Goal: Information Seeking & Learning: Learn about a topic

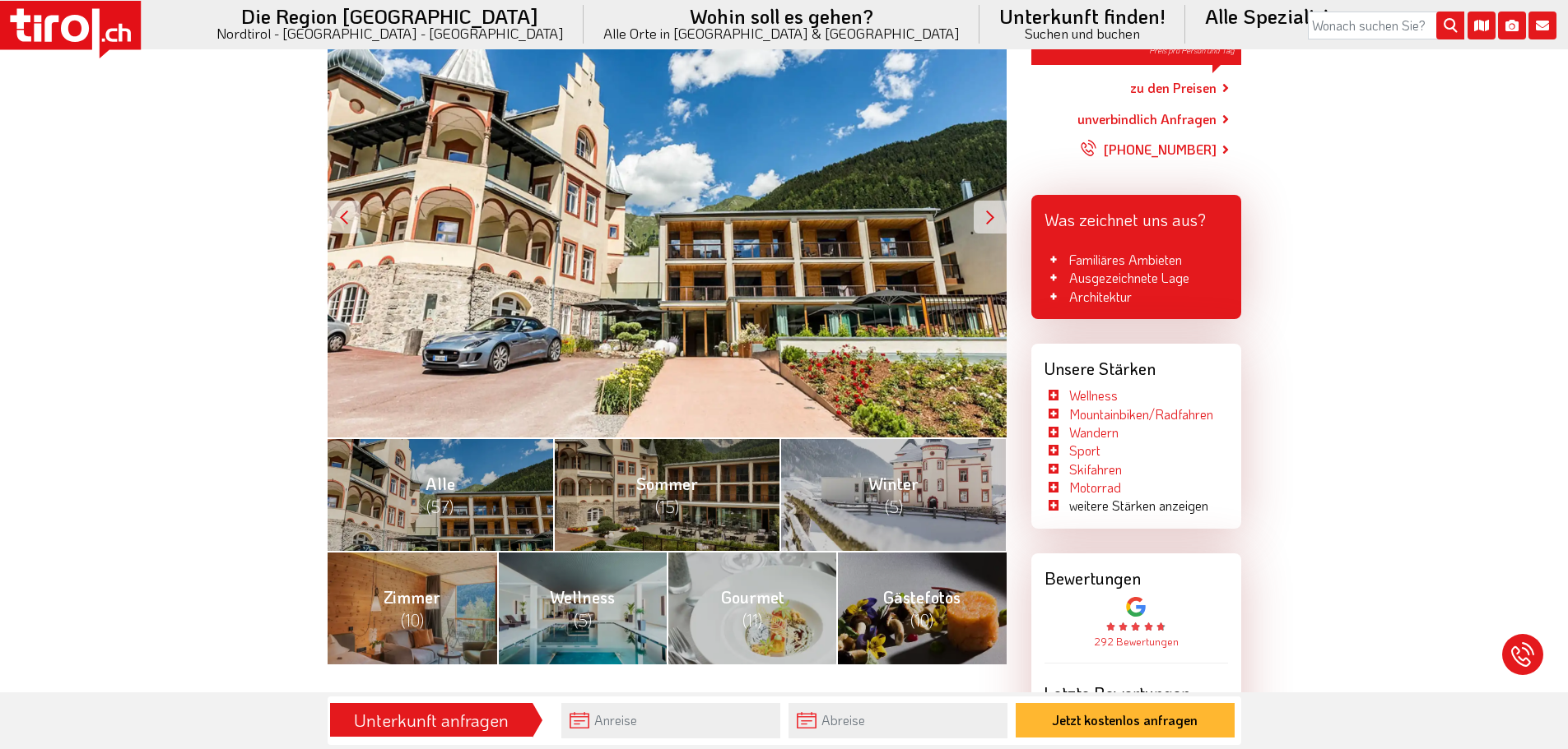
scroll to position [247, 0]
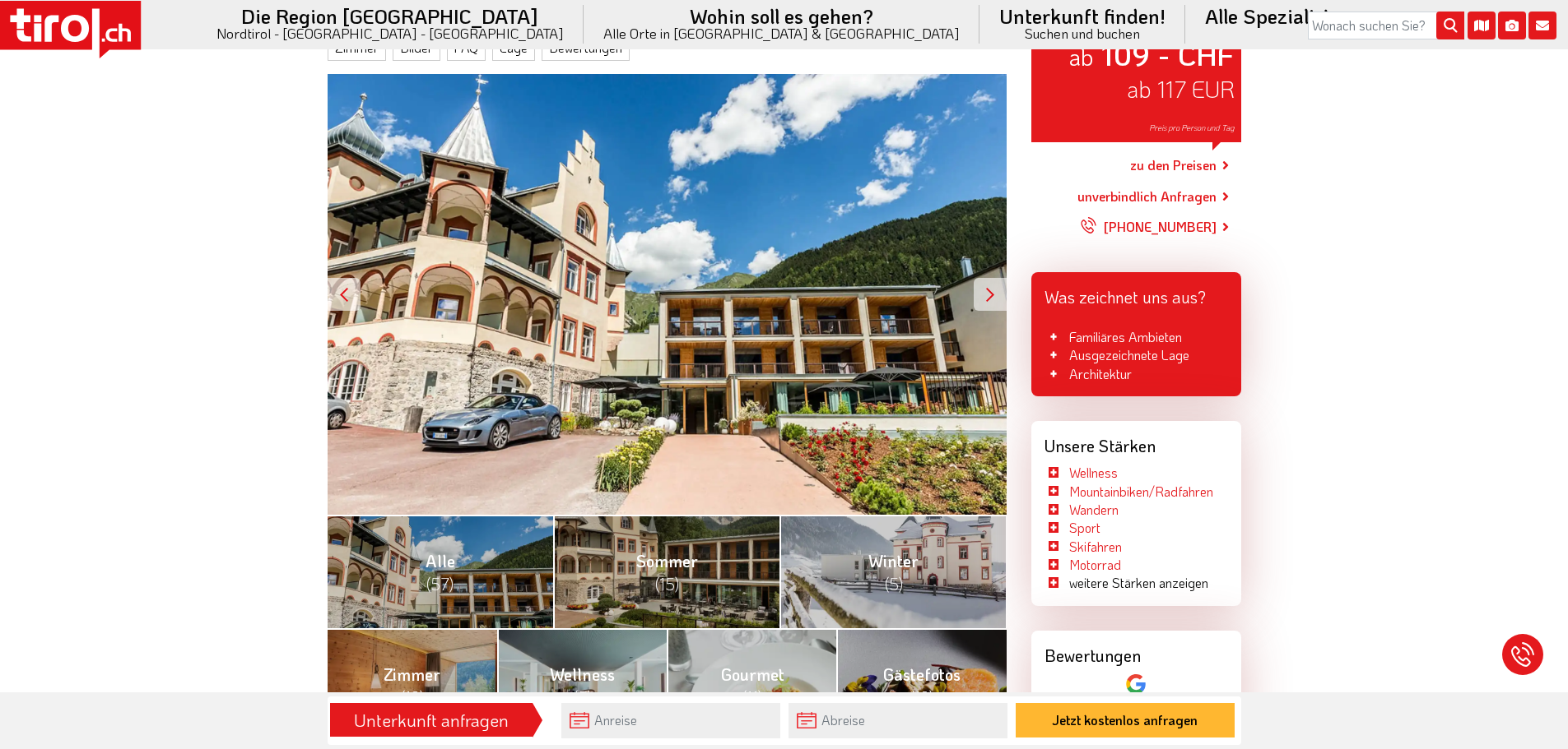
click at [993, 302] on div at bounding box center [989, 294] width 33 height 33
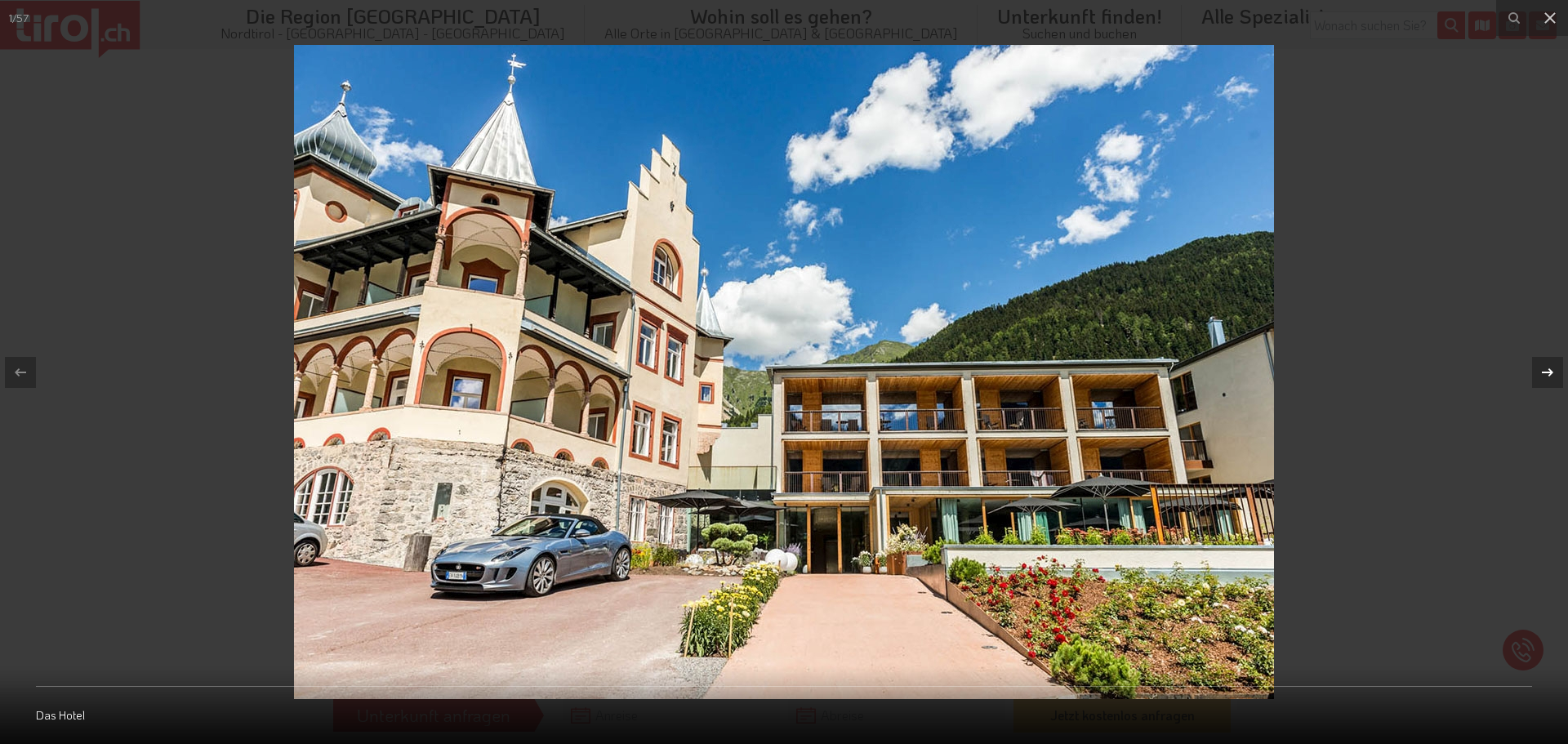
click at [1535, 353] on button at bounding box center [1539, 372] width 57 height 82
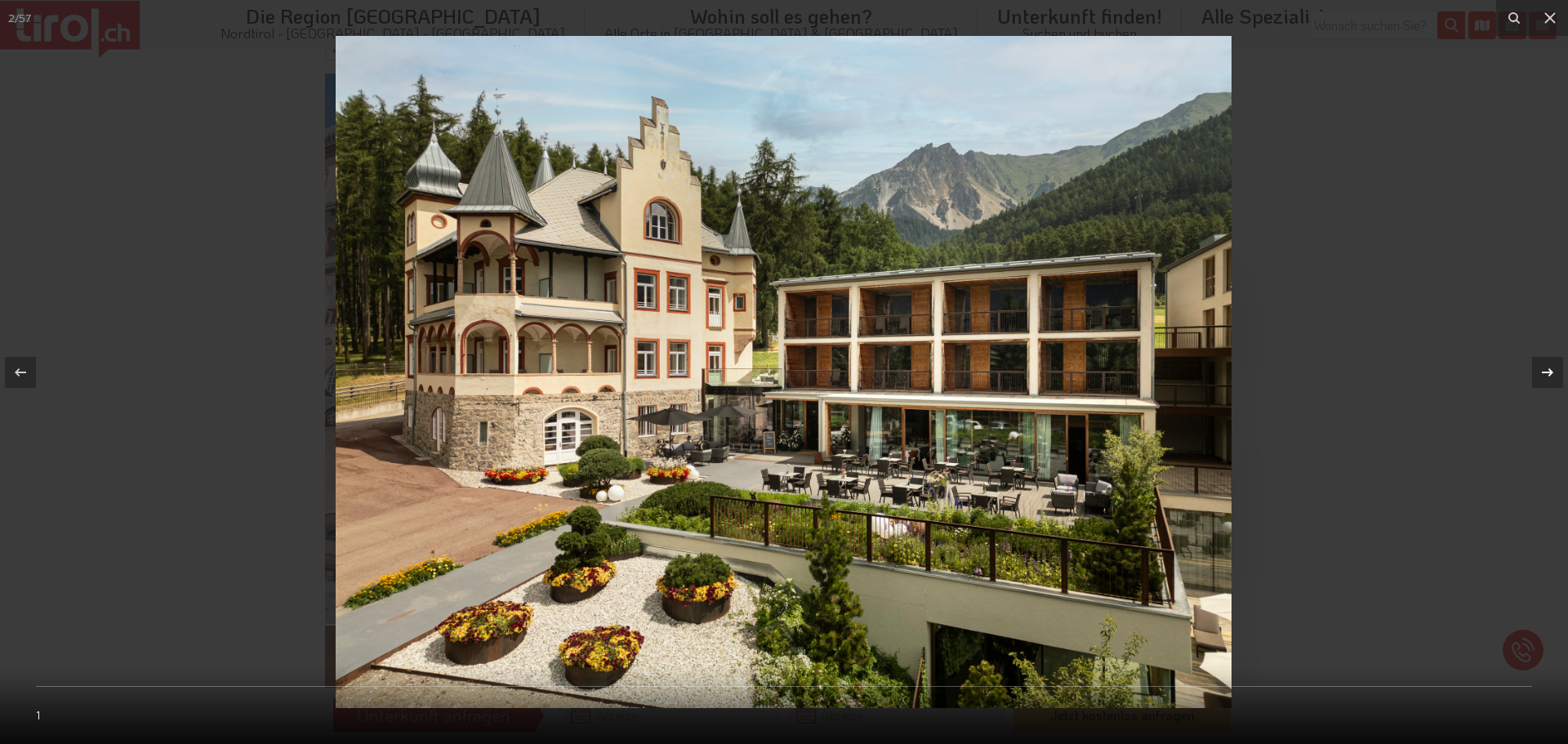
click at [1544, 353] on button at bounding box center [1539, 372] width 57 height 82
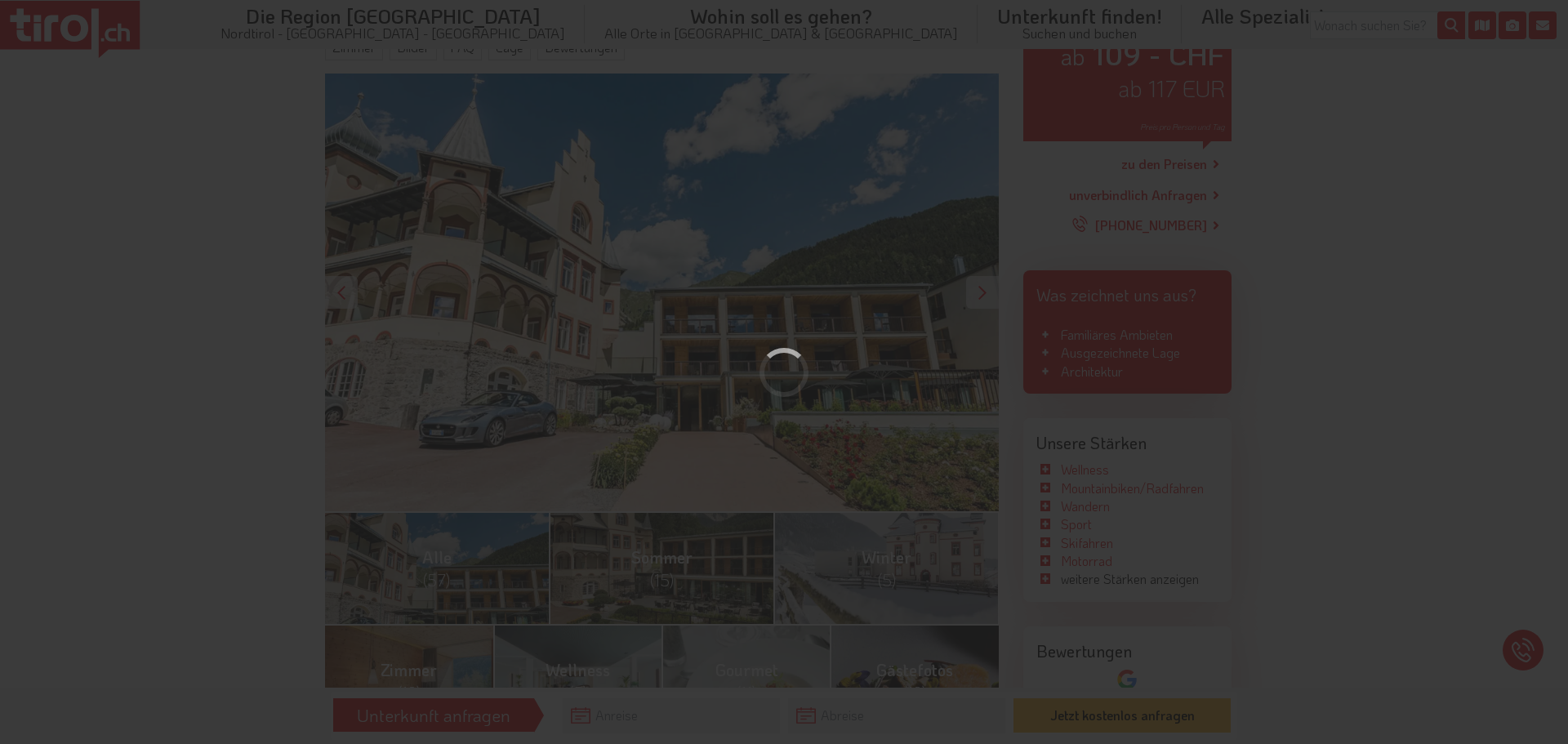
click at [1544, 353] on div "3 / 57 10" at bounding box center [784, 372] width 1568 height 744
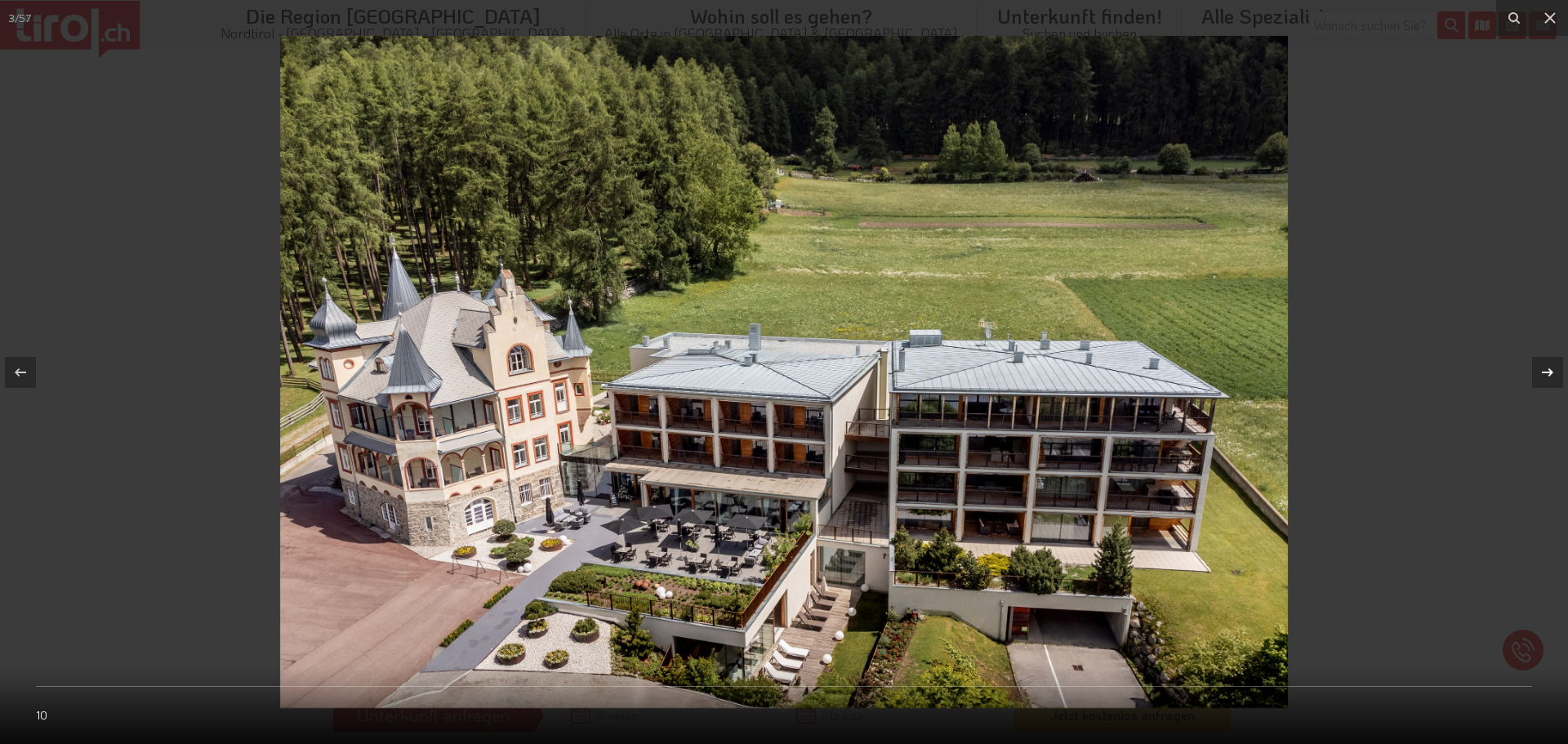
click at [1556, 375] on div at bounding box center [1548, 372] width 31 height 31
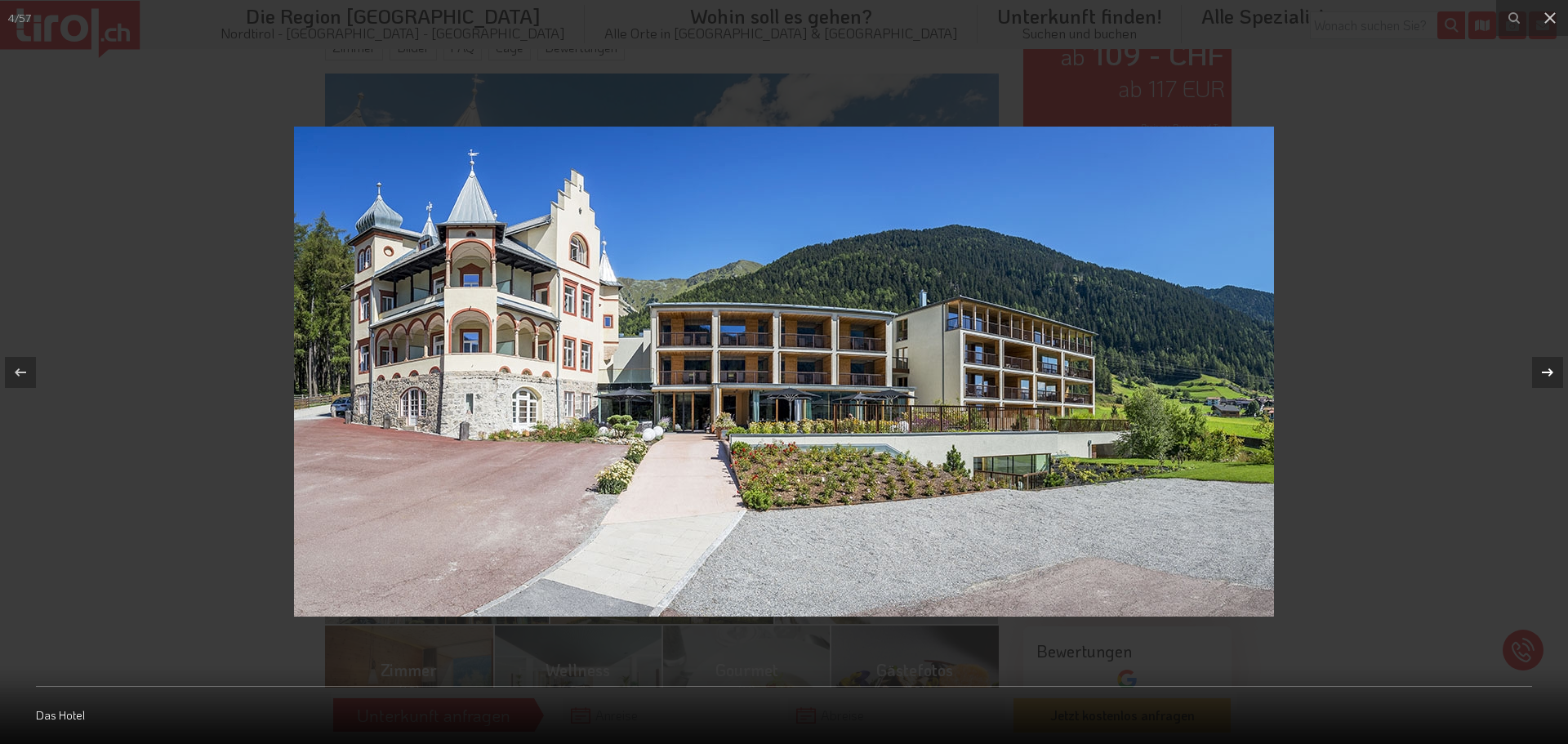
click at [1556, 375] on div at bounding box center [1548, 372] width 31 height 31
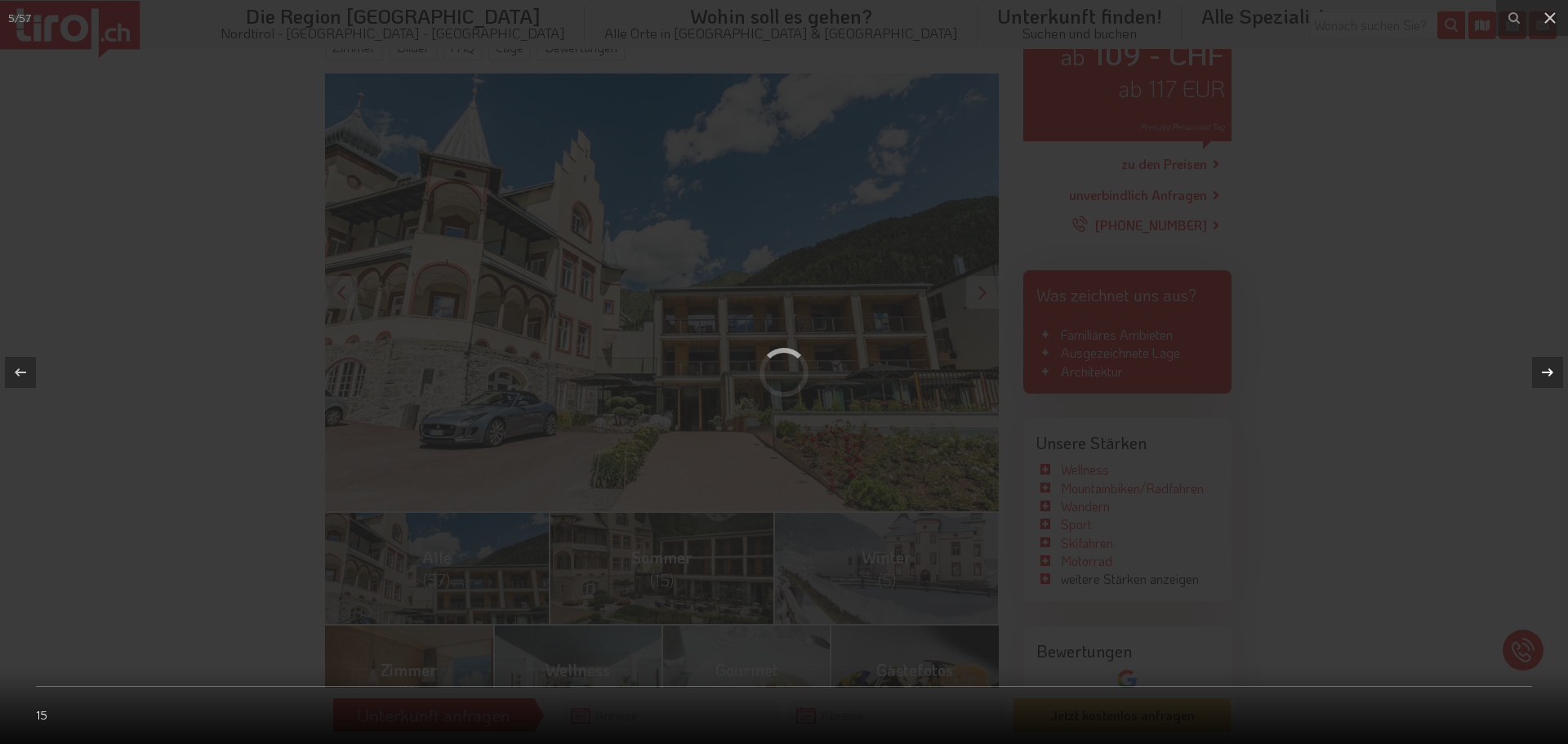
click at [1434, 329] on div at bounding box center [784, 372] width 1568 height 744
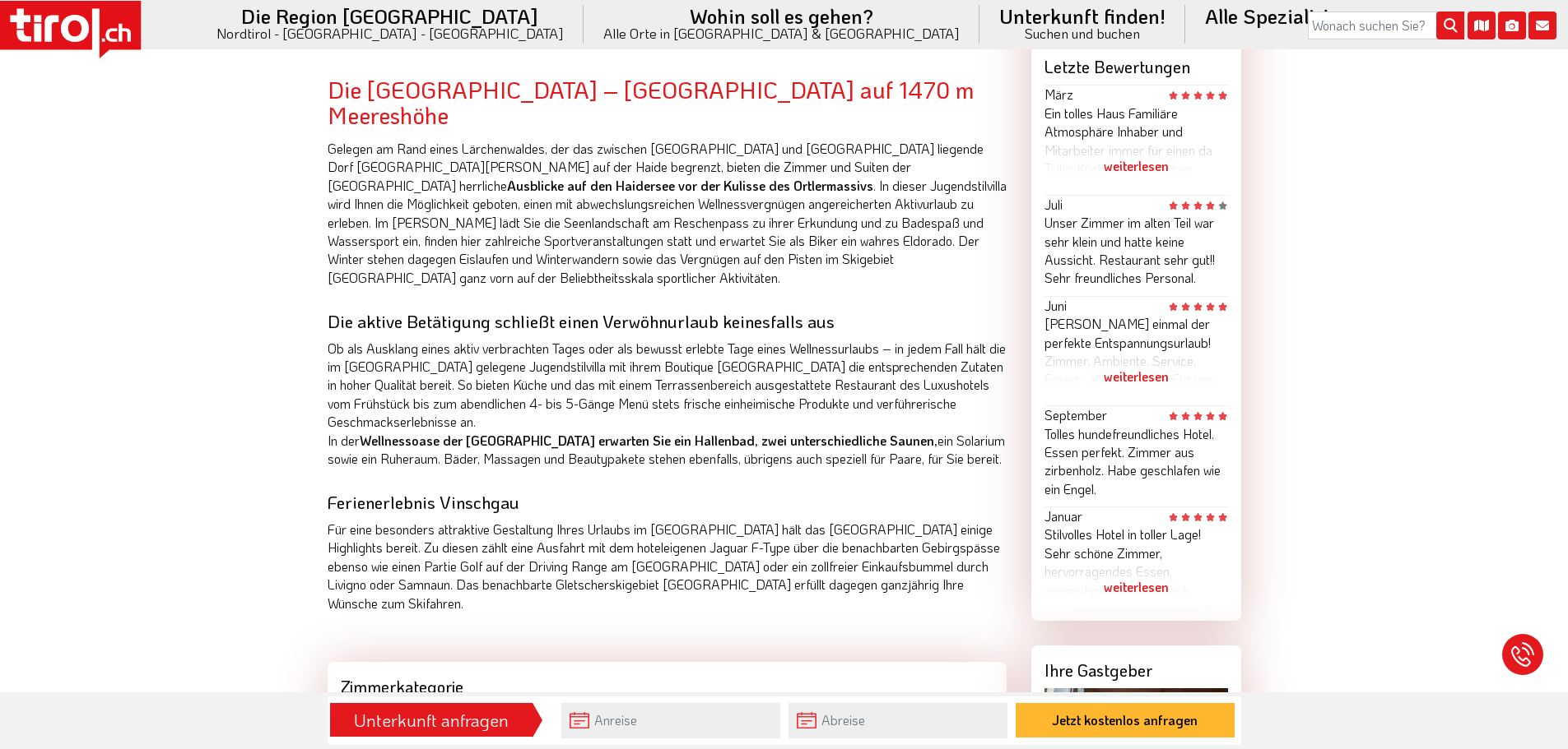
scroll to position [987, 0]
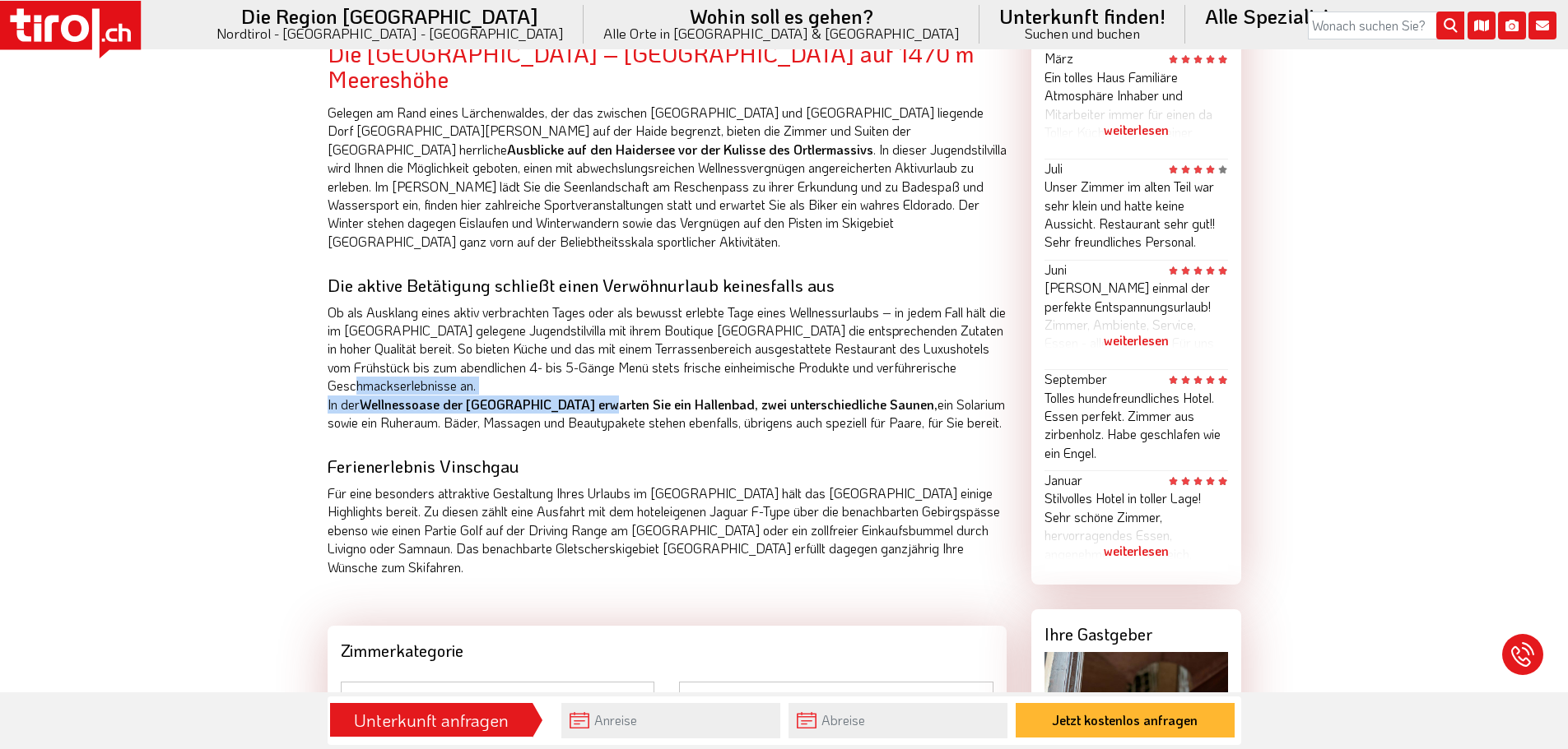
drag, startPoint x: 427, startPoint y: 347, endPoint x: 586, endPoint y: 363, distance: 159.8
click at [586, 363] on p "Ob als Ausklang eines aktiv verbrachten Tages oder als bewusst erlebte Tage ein…" at bounding box center [666, 368] width 679 height 129
click at [679, 395] on strong "Wellnessoase der [GEOGRAPHIC_DATA] erwarten Sie ein Hallenbad, zwei unterschied…" at bounding box center [648, 404] width 578 height 18
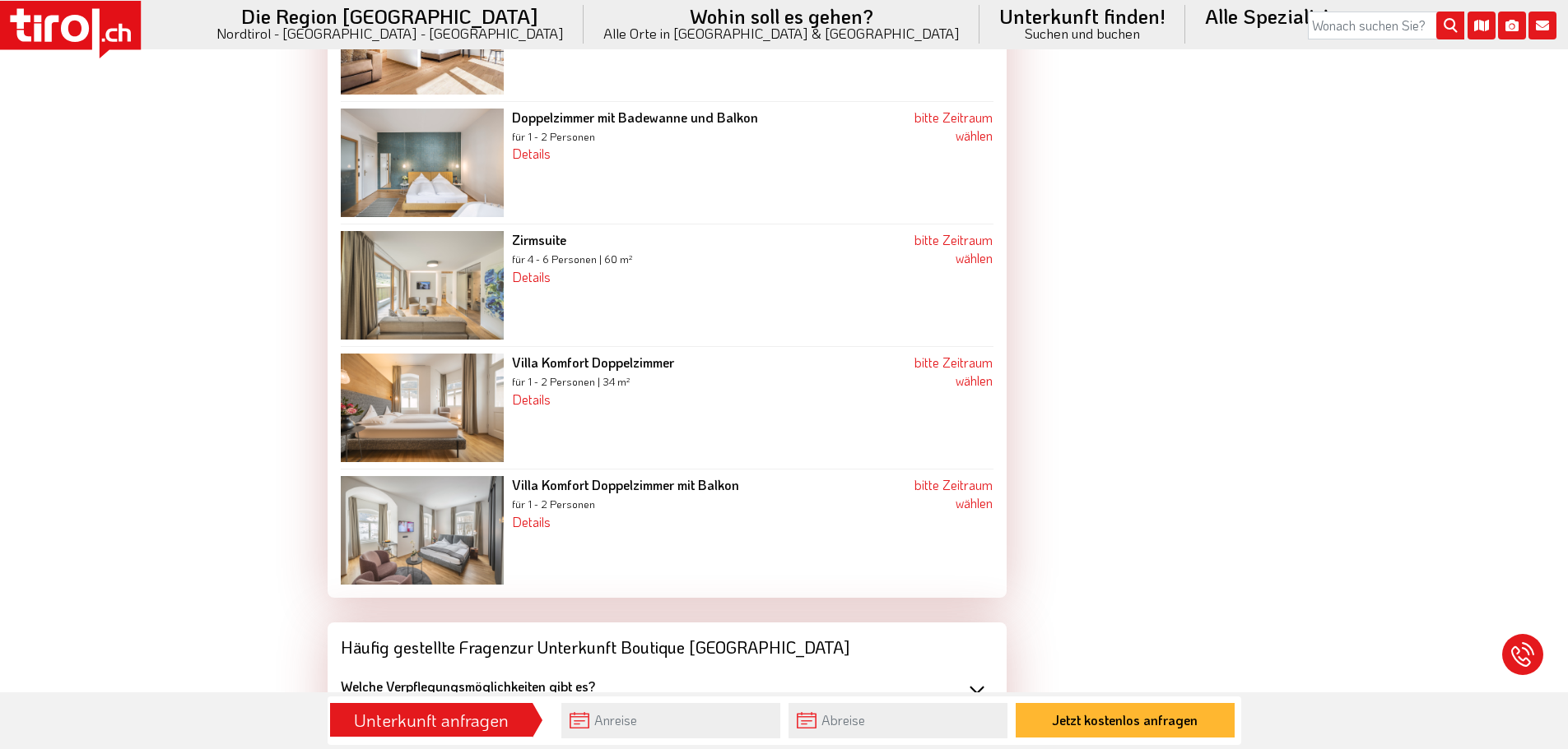
scroll to position [3043, 0]
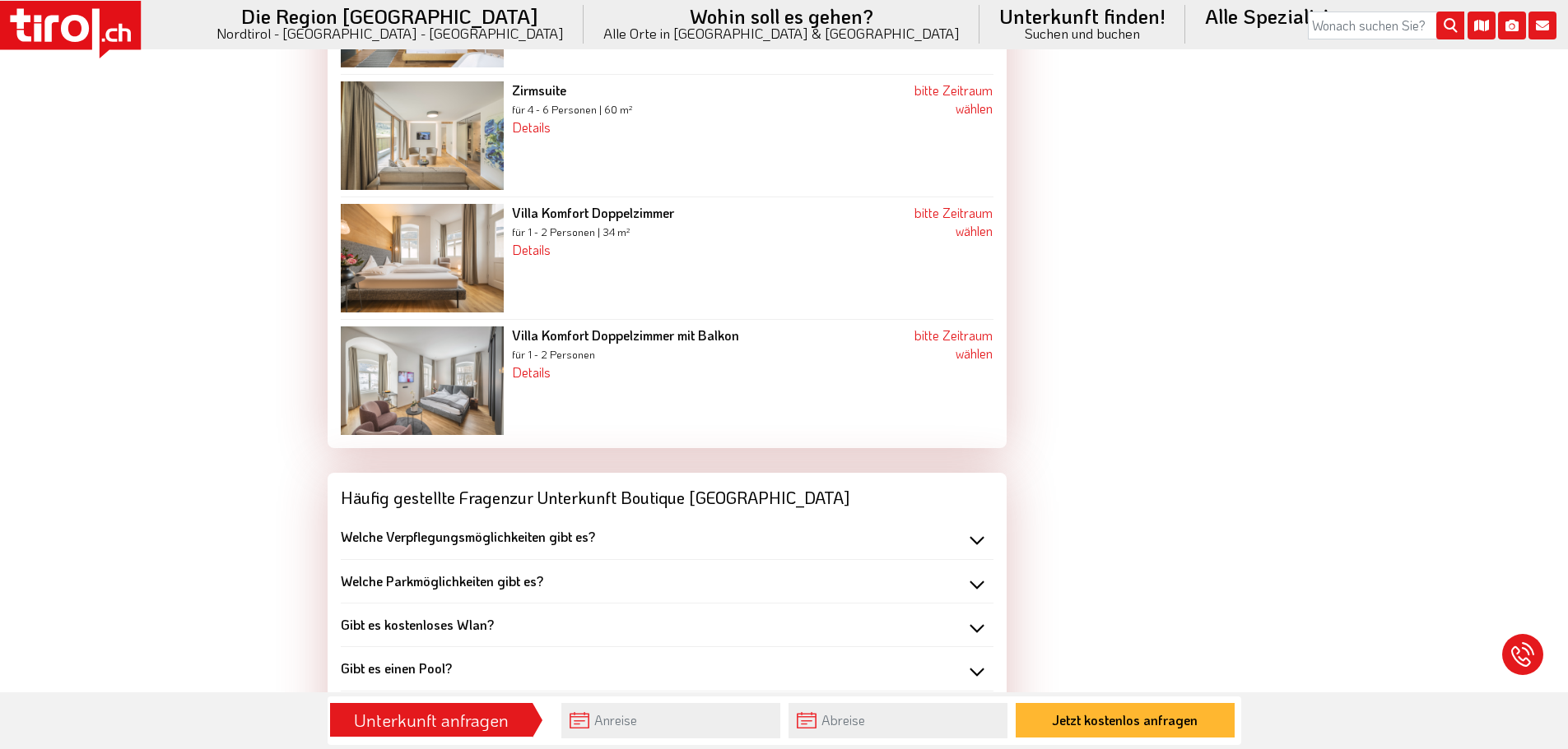
click at [562, 528] on b "Welche Verpflegungsmöglichkeiten gibt es?" at bounding box center [467, 537] width 254 height 18
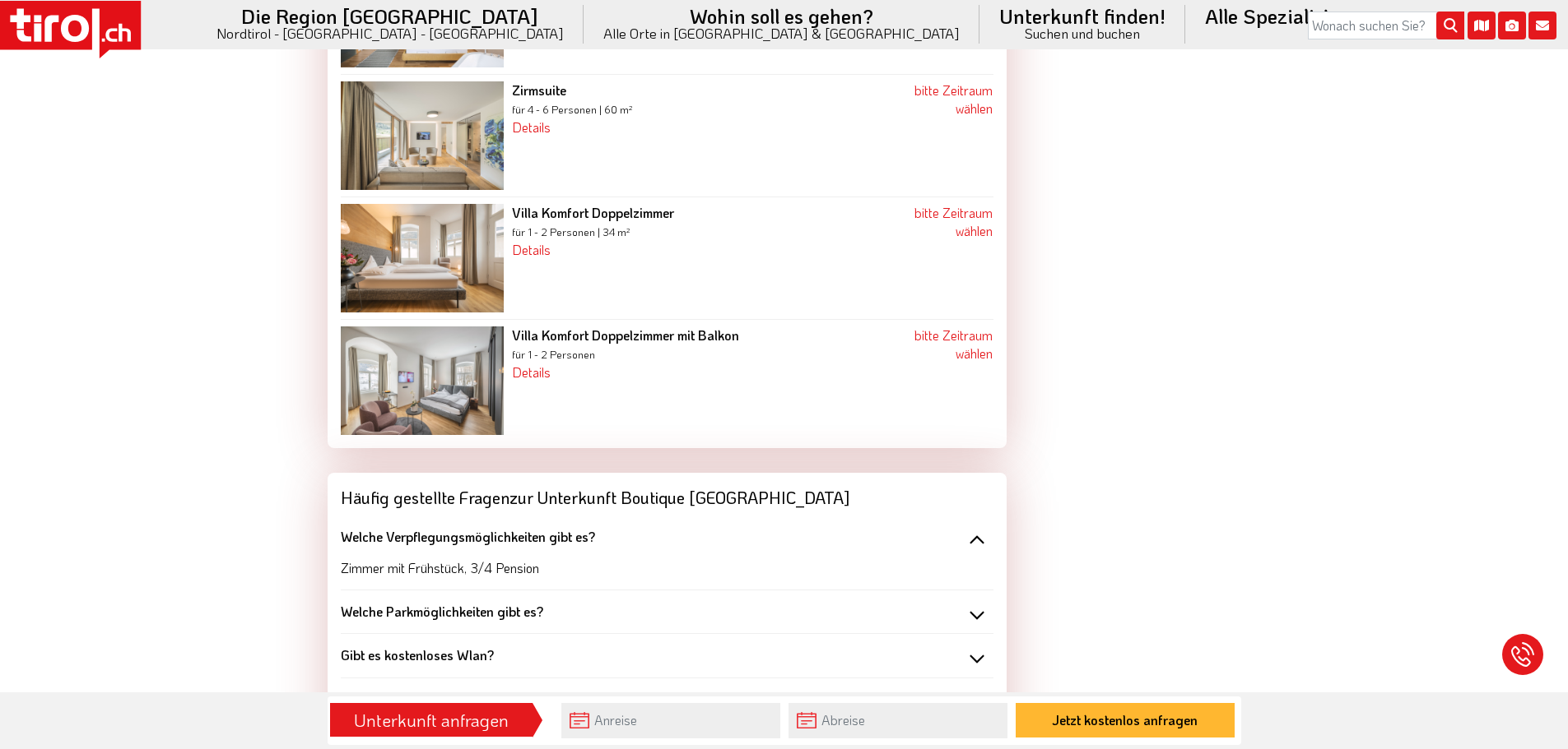
click at [562, 528] on b "Welche Verpflegungsmöglichkeiten gibt es?" at bounding box center [467, 537] width 254 height 18
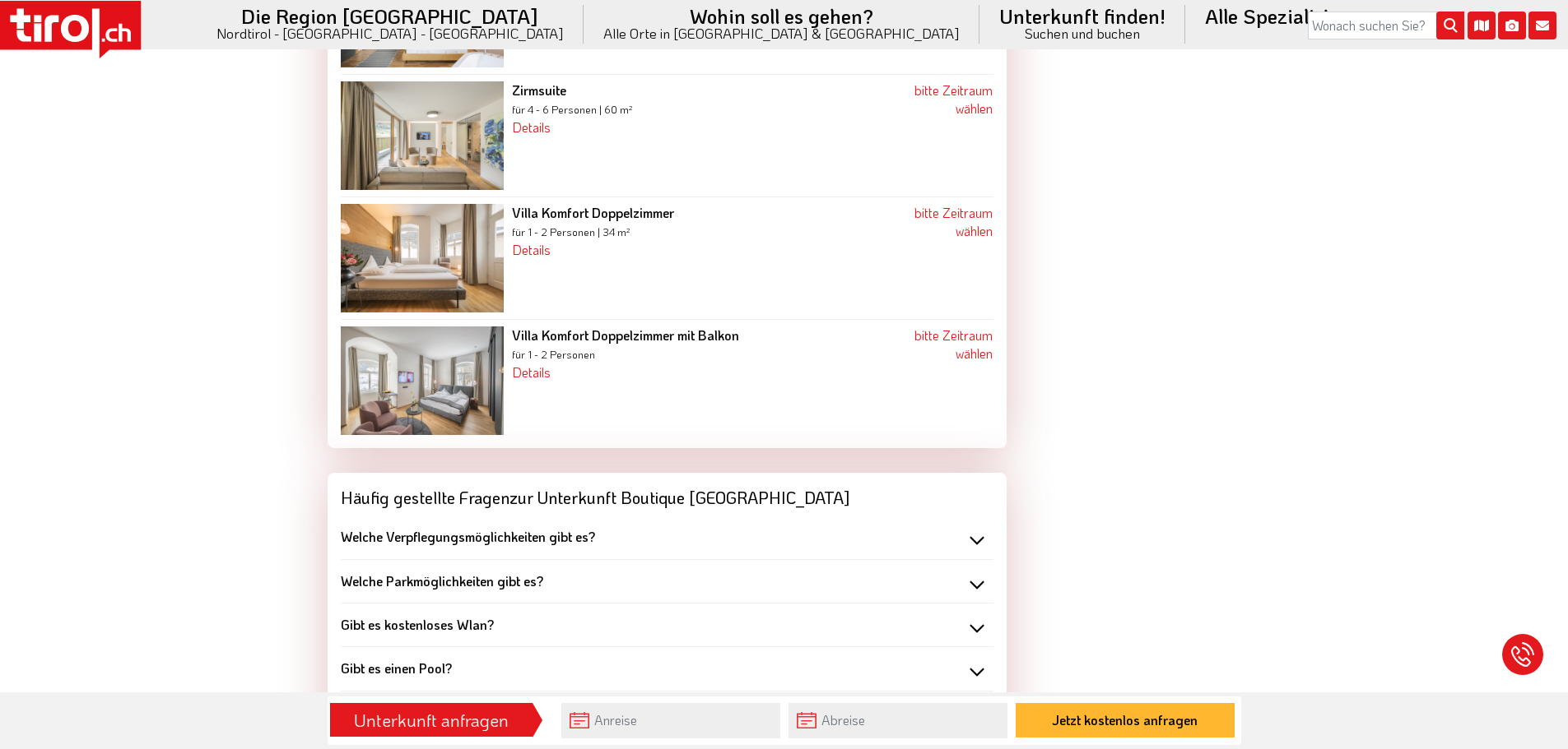
click at [555, 572] on div "Welche Parkmöglichkeiten gibt es?" at bounding box center [666, 581] width 652 height 18
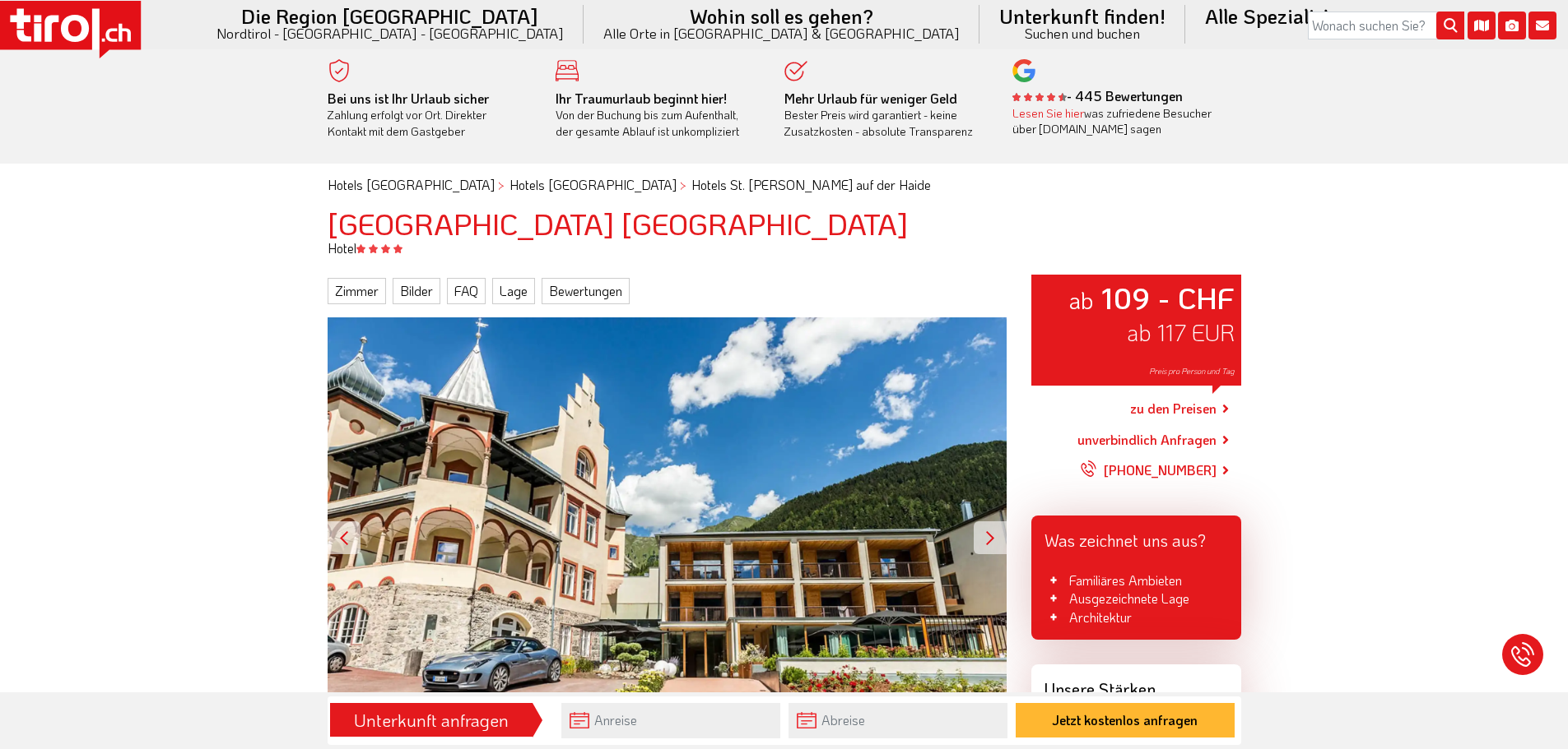
scroll to position [0, 0]
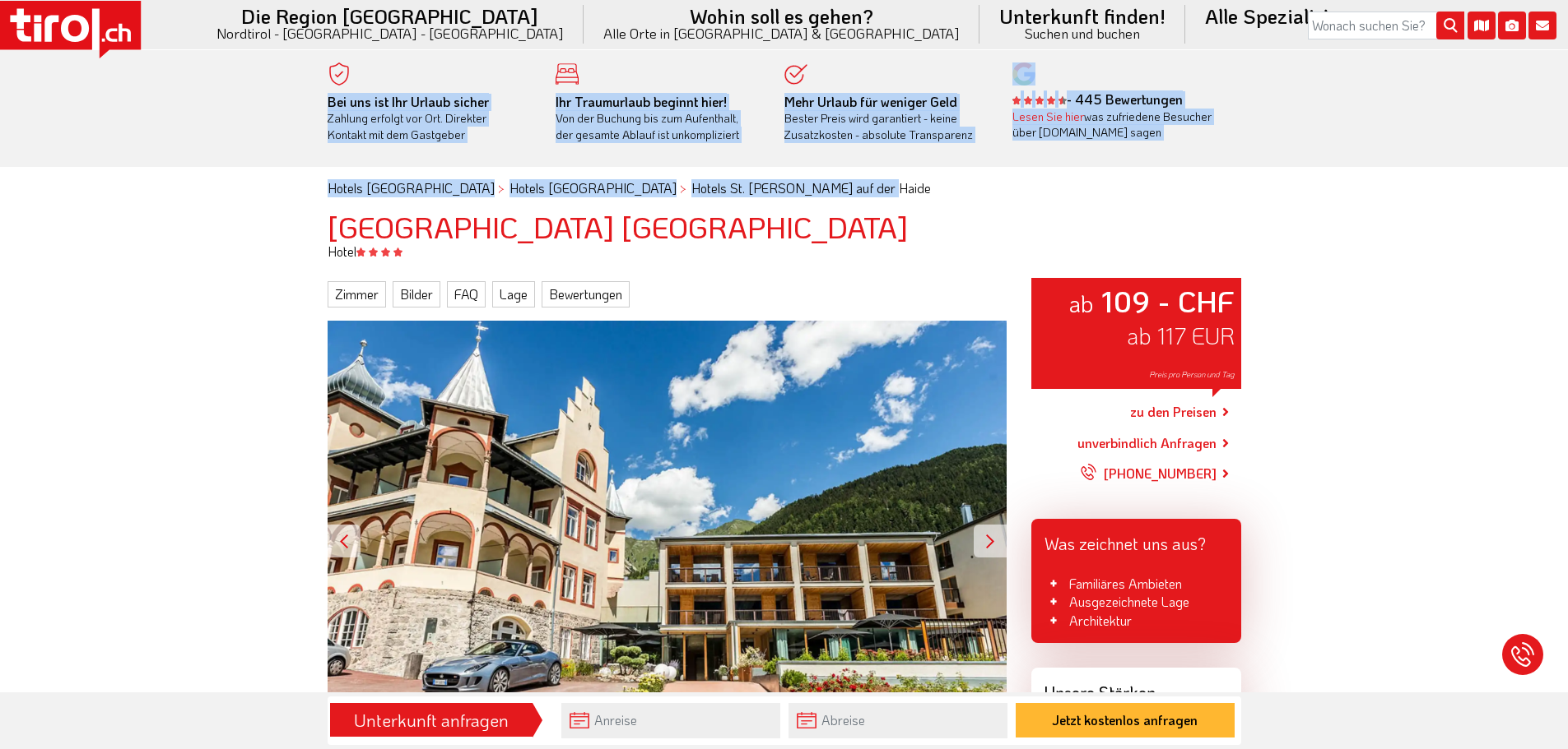
drag, startPoint x: 314, startPoint y: 82, endPoint x: 1018, endPoint y: 209, distance: 715.4
click at [1015, 207] on body ".st0{fill:#FFFFFF}.st1{fill:#E31017} Die Region [GEOGRAPHIC_DATA] [GEOGRAPHIC_D…" at bounding box center [784, 374] width 1568 height 749
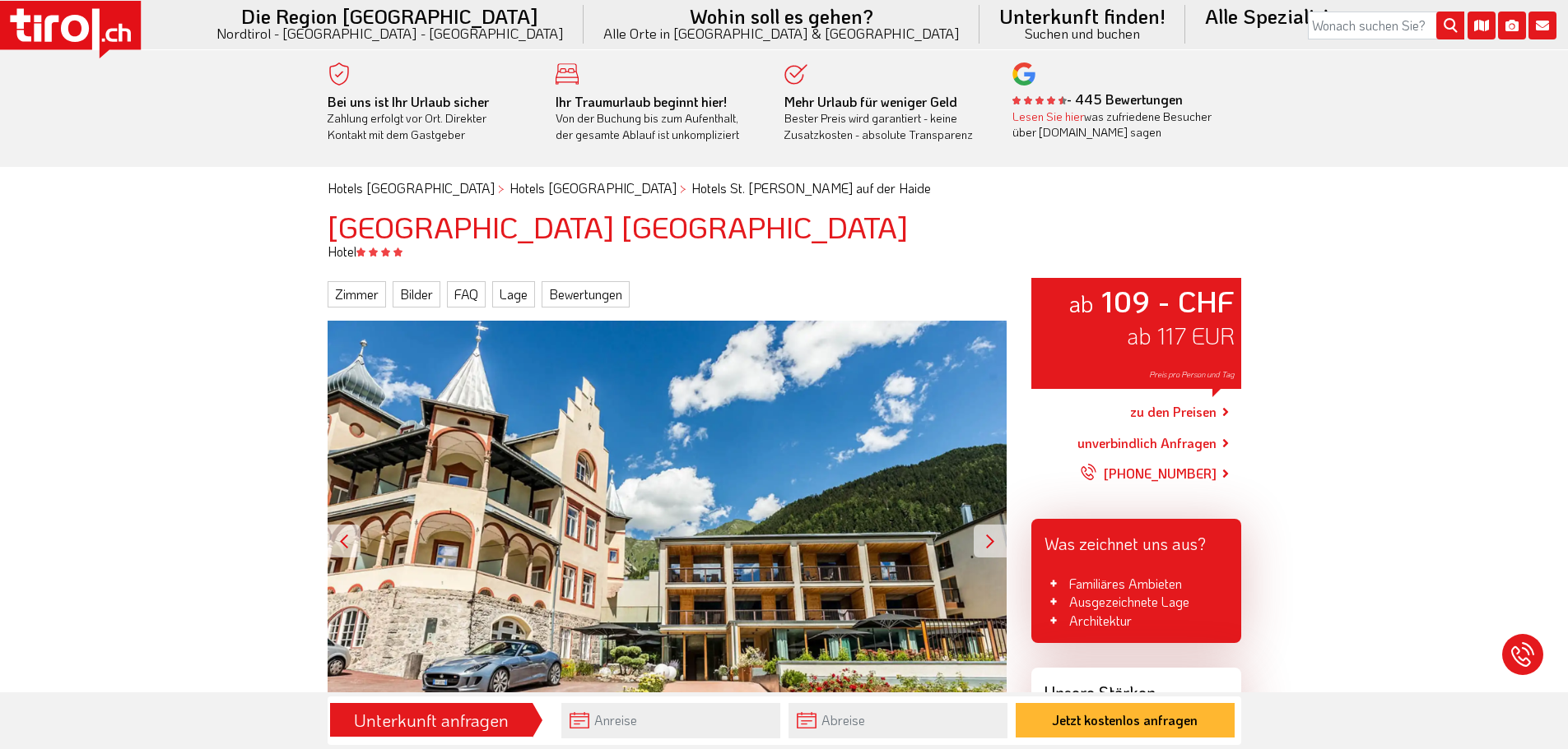
click at [1176, 256] on div "Hotel" at bounding box center [784, 251] width 938 height 18
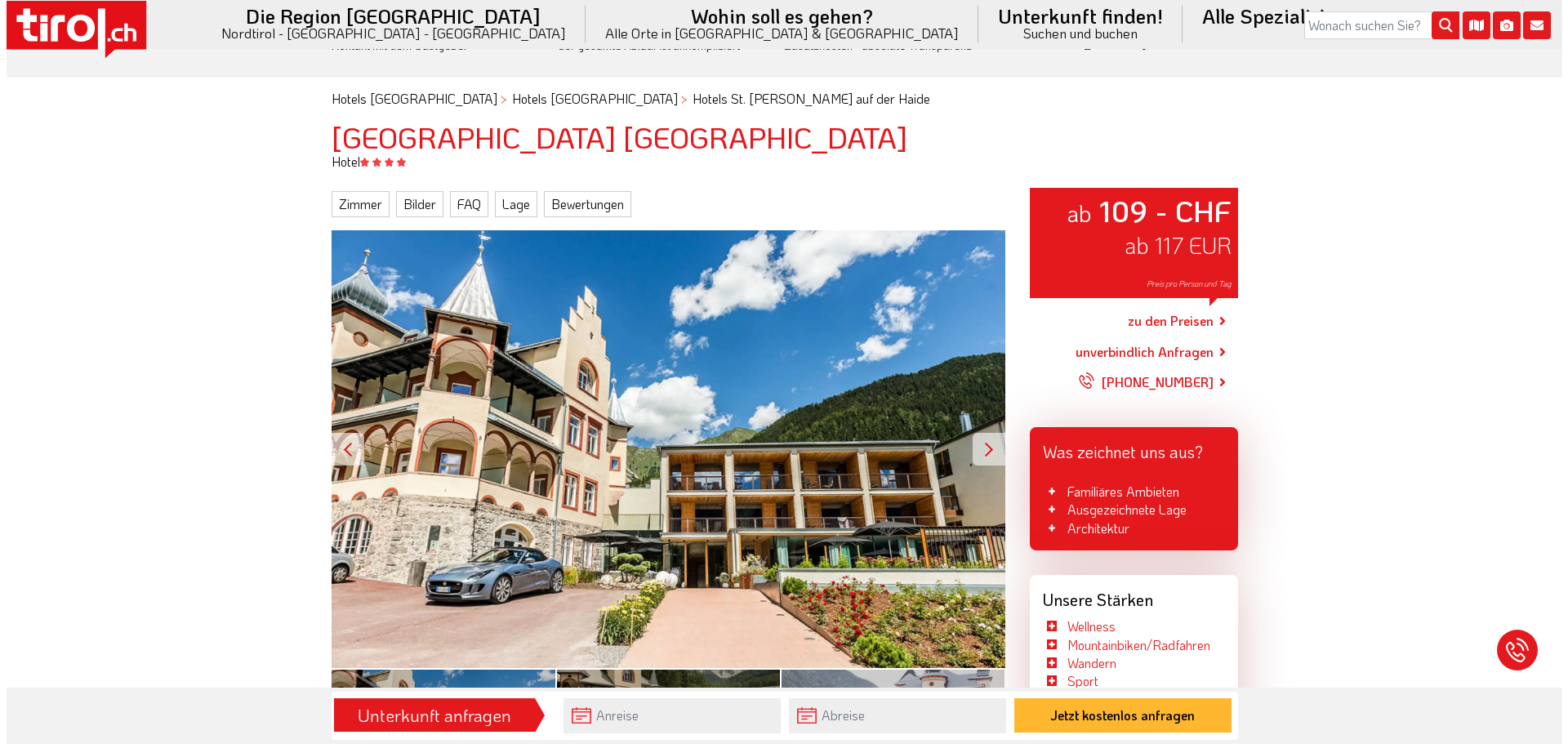
scroll to position [327, 0]
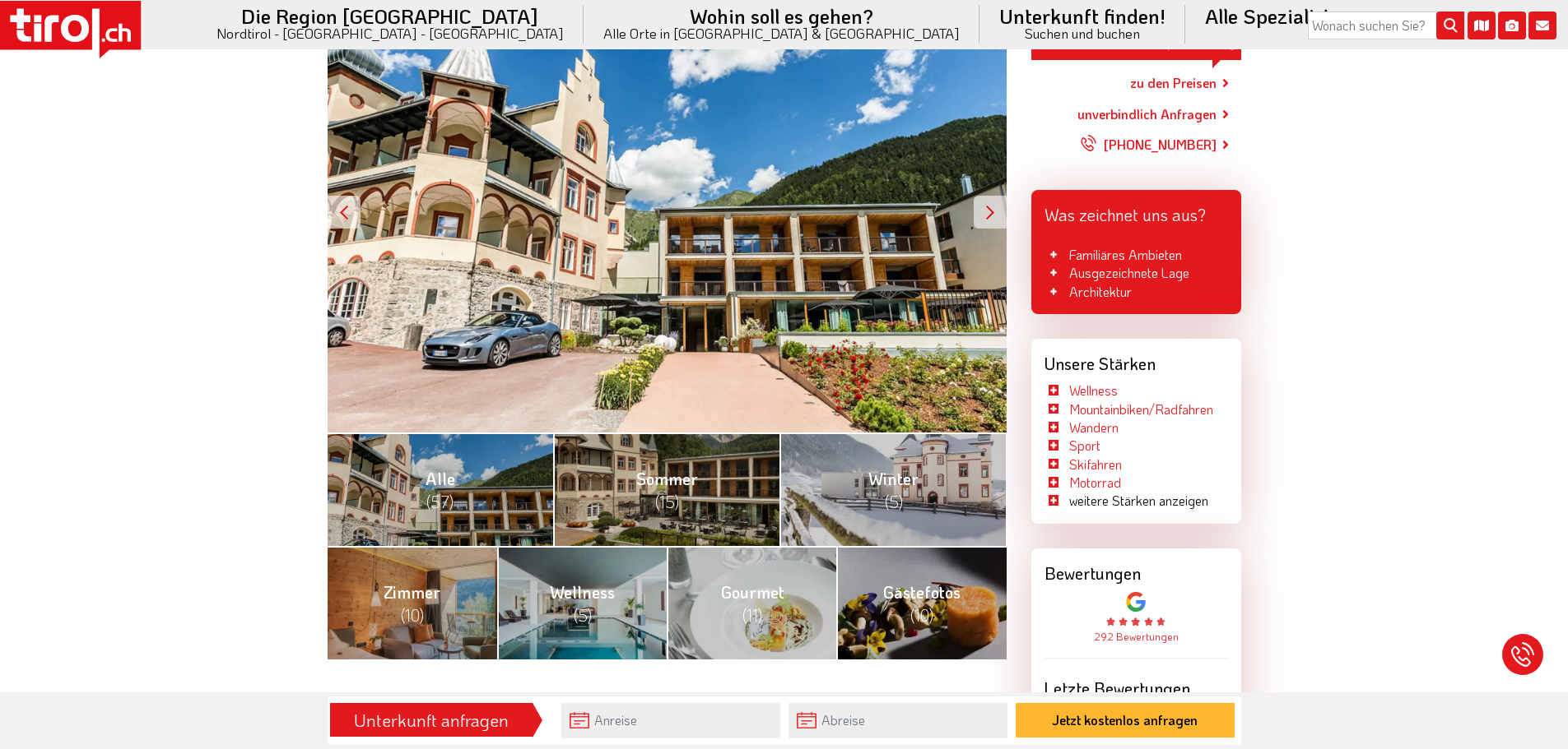
click at [987, 233] on div "ab 109 - CHF ab 117 EUR Preis pro Person und Tag" at bounding box center [666, 212] width 679 height 440
click at [963, 218] on div "ab 109 - CHF ab 117 EUR Preis pro Person und Tag" at bounding box center [666, 212] width 679 height 440
click at [972, 215] on div "ab 109 - CHF ab 117 EUR Preis pro Person und Tag" at bounding box center [666, 212] width 679 height 440
click at [984, 216] on div at bounding box center [989, 211] width 33 height 33
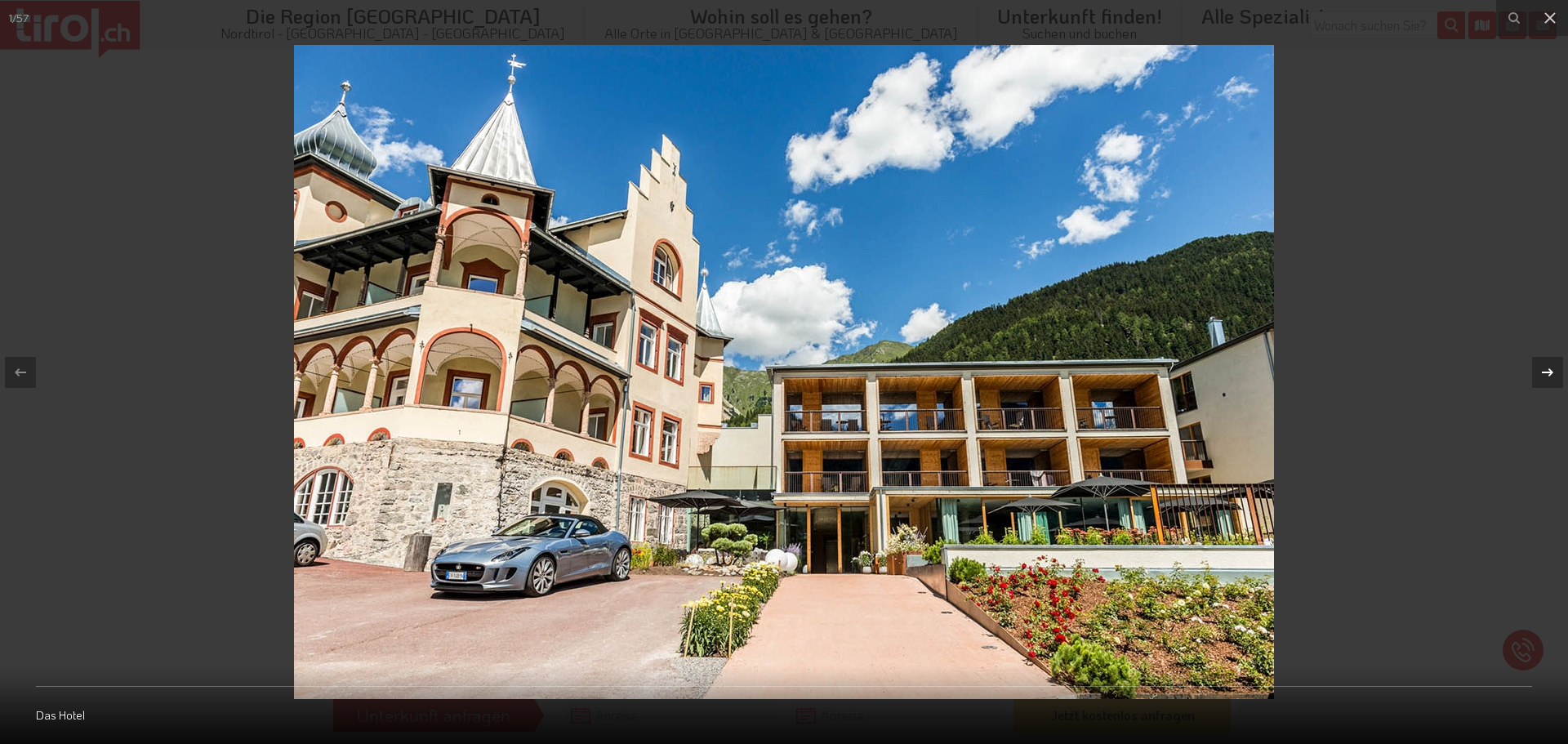
click at [1528, 370] on button at bounding box center [1539, 372] width 57 height 82
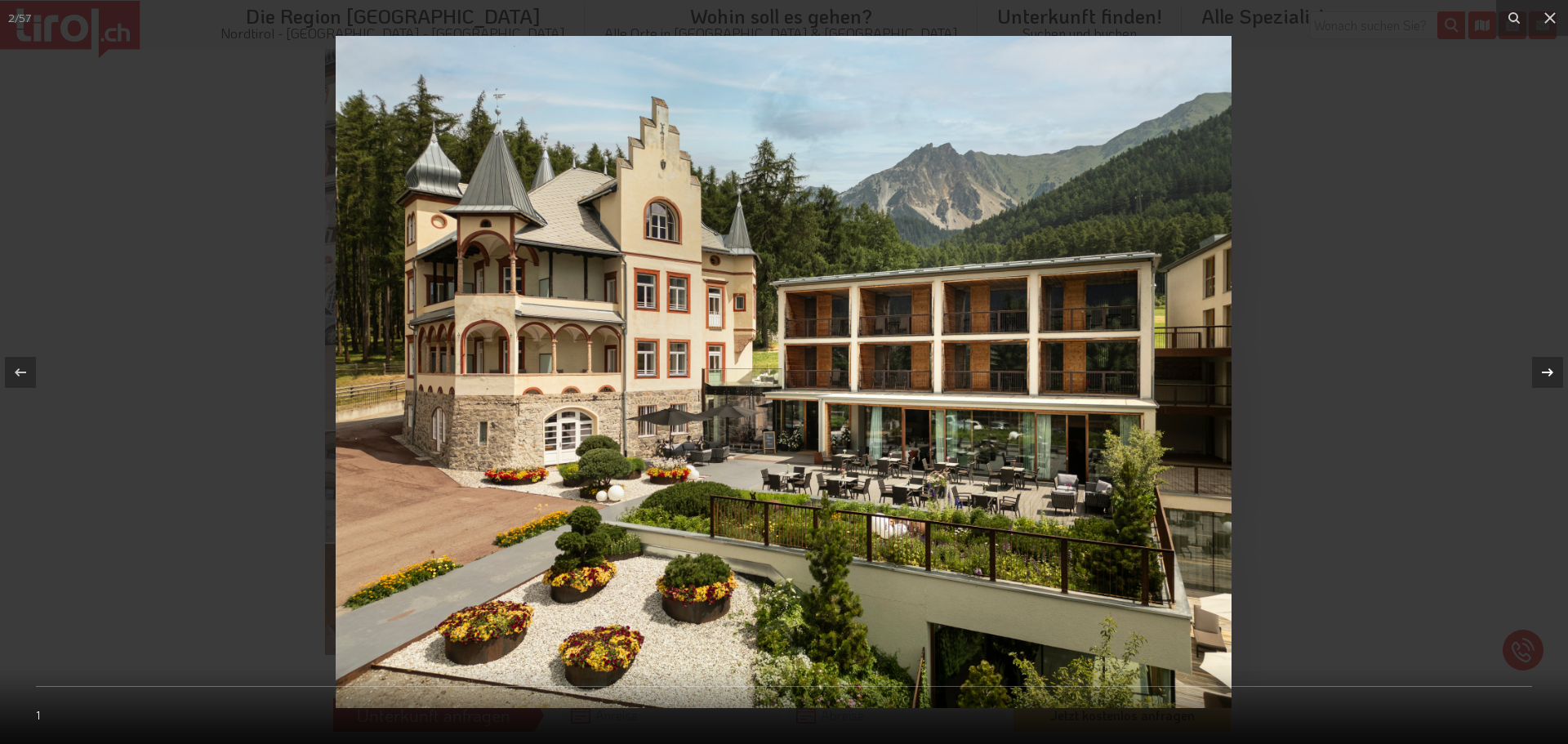
click at [1528, 370] on button at bounding box center [1539, 372] width 57 height 82
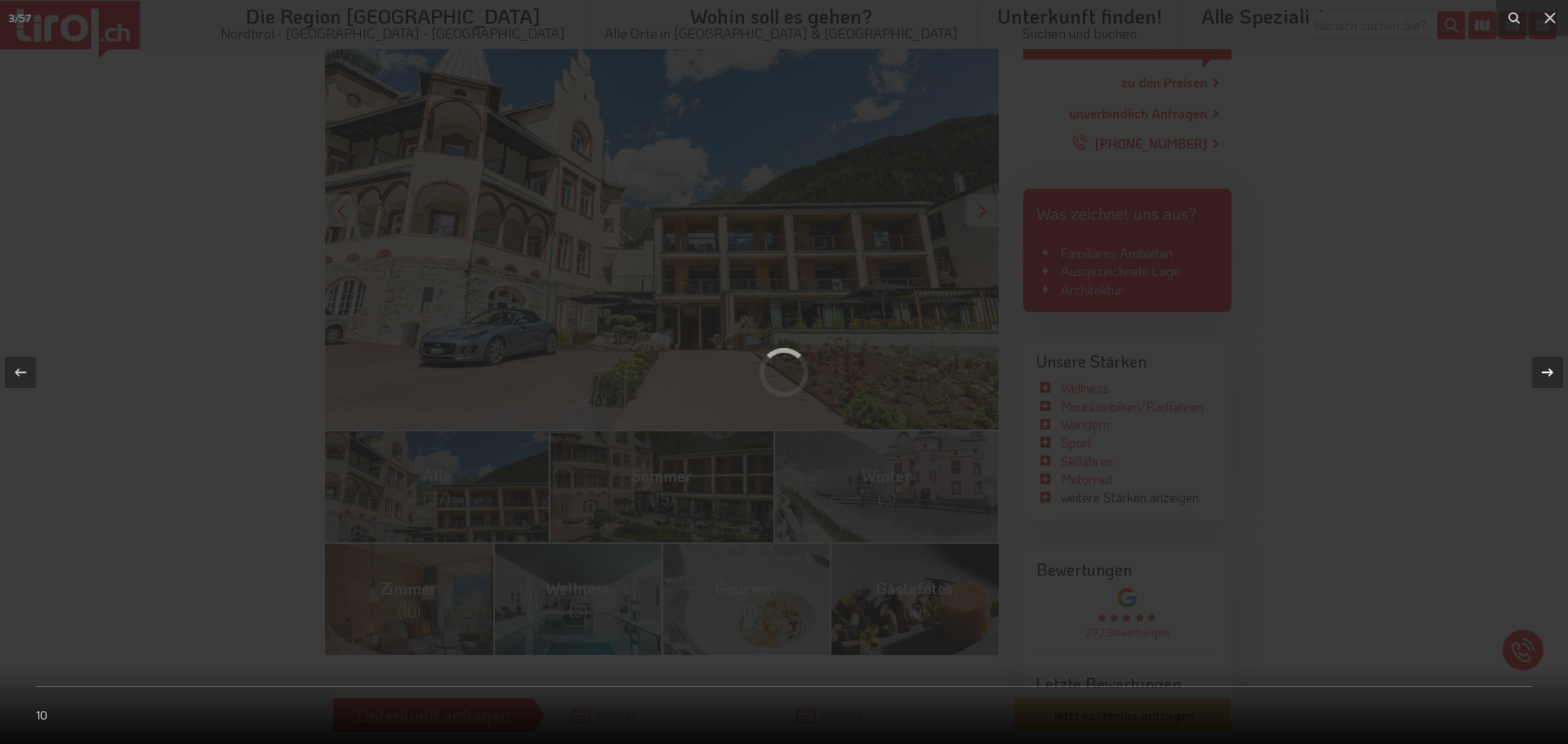
click at [1528, 370] on button at bounding box center [1539, 372] width 57 height 82
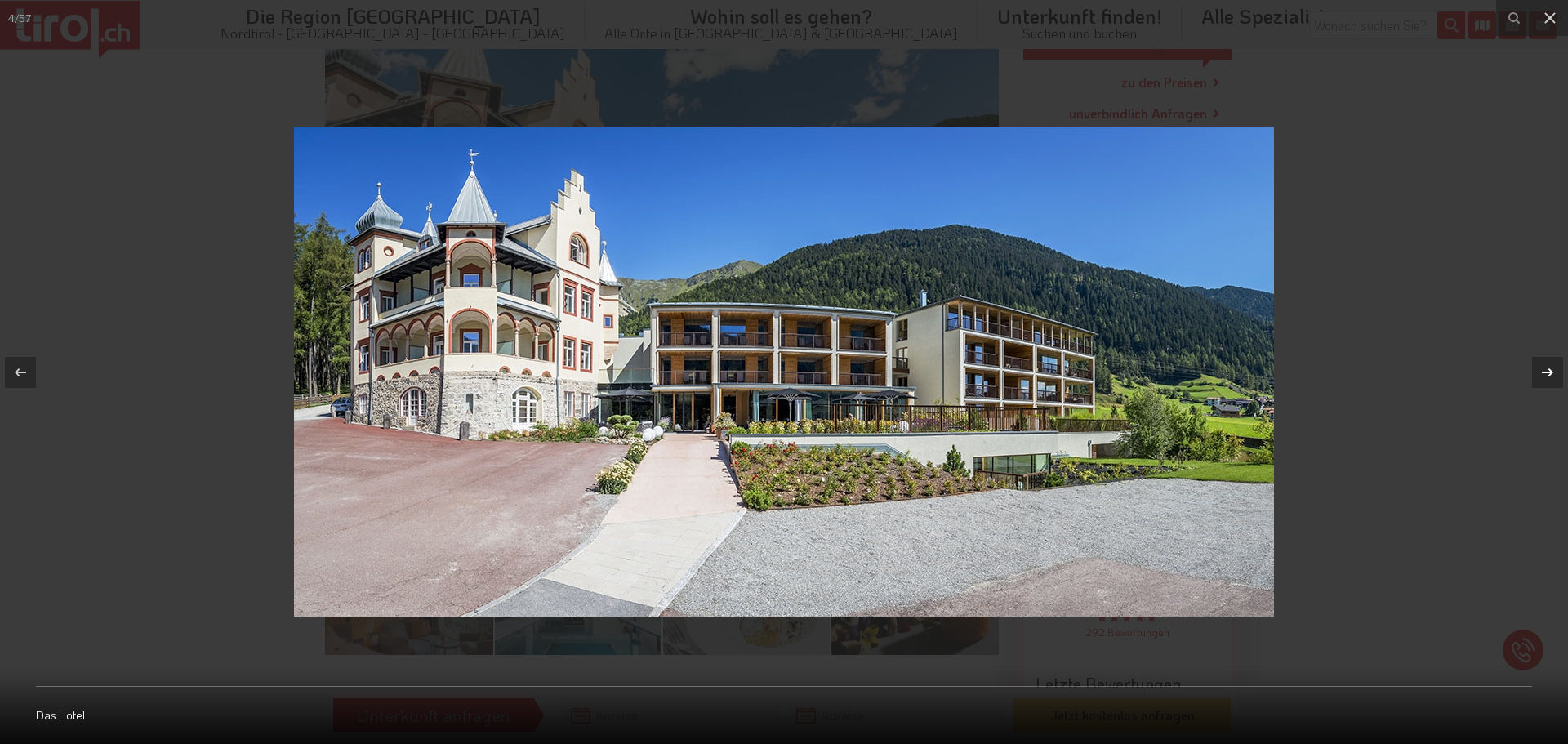
click at [1528, 370] on button at bounding box center [1539, 372] width 57 height 82
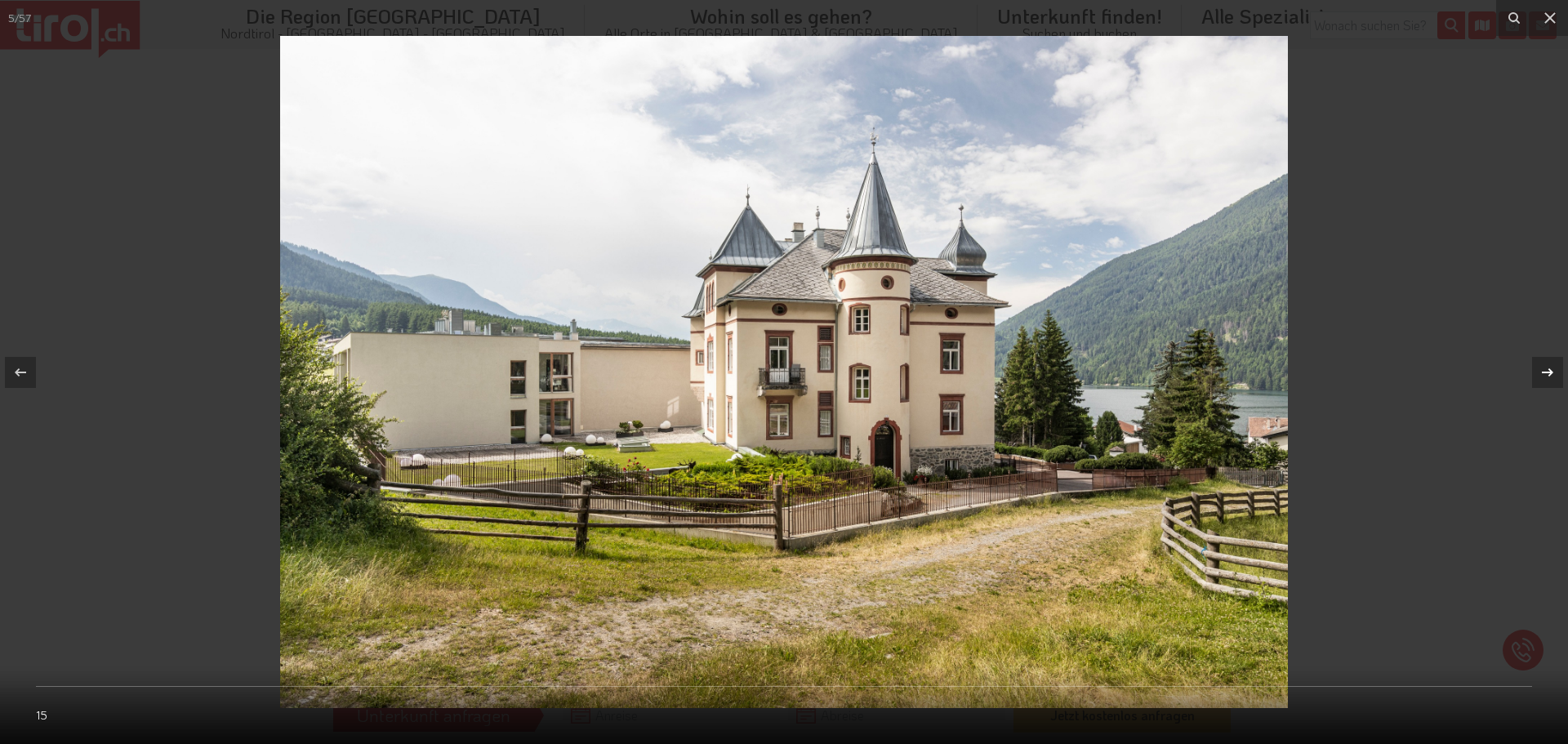
click at [1528, 370] on button at bounding box center [1539, 372] width 57 height 82
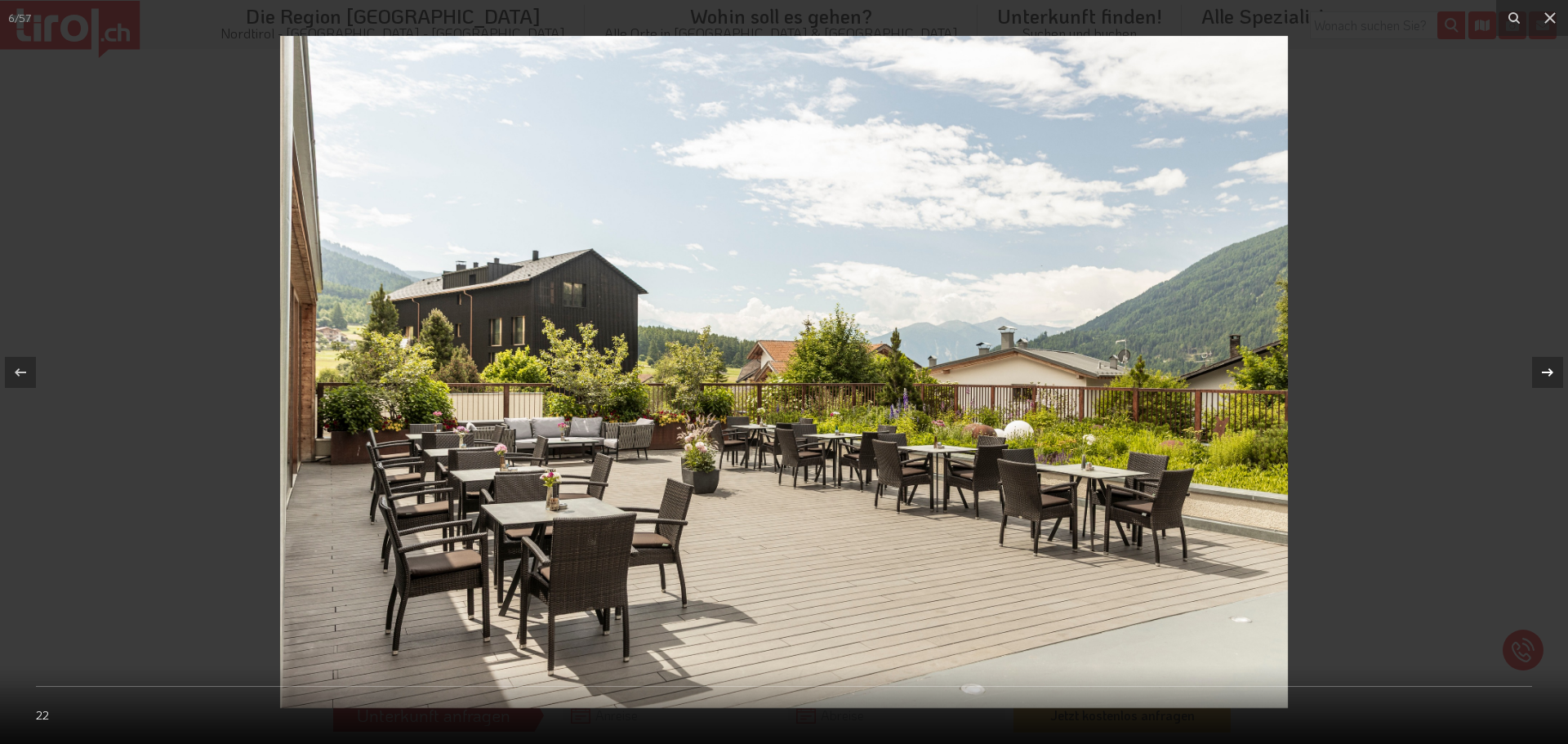
click at [1528, 370] on button at bounding box center [1539, 372] width 57 height 82
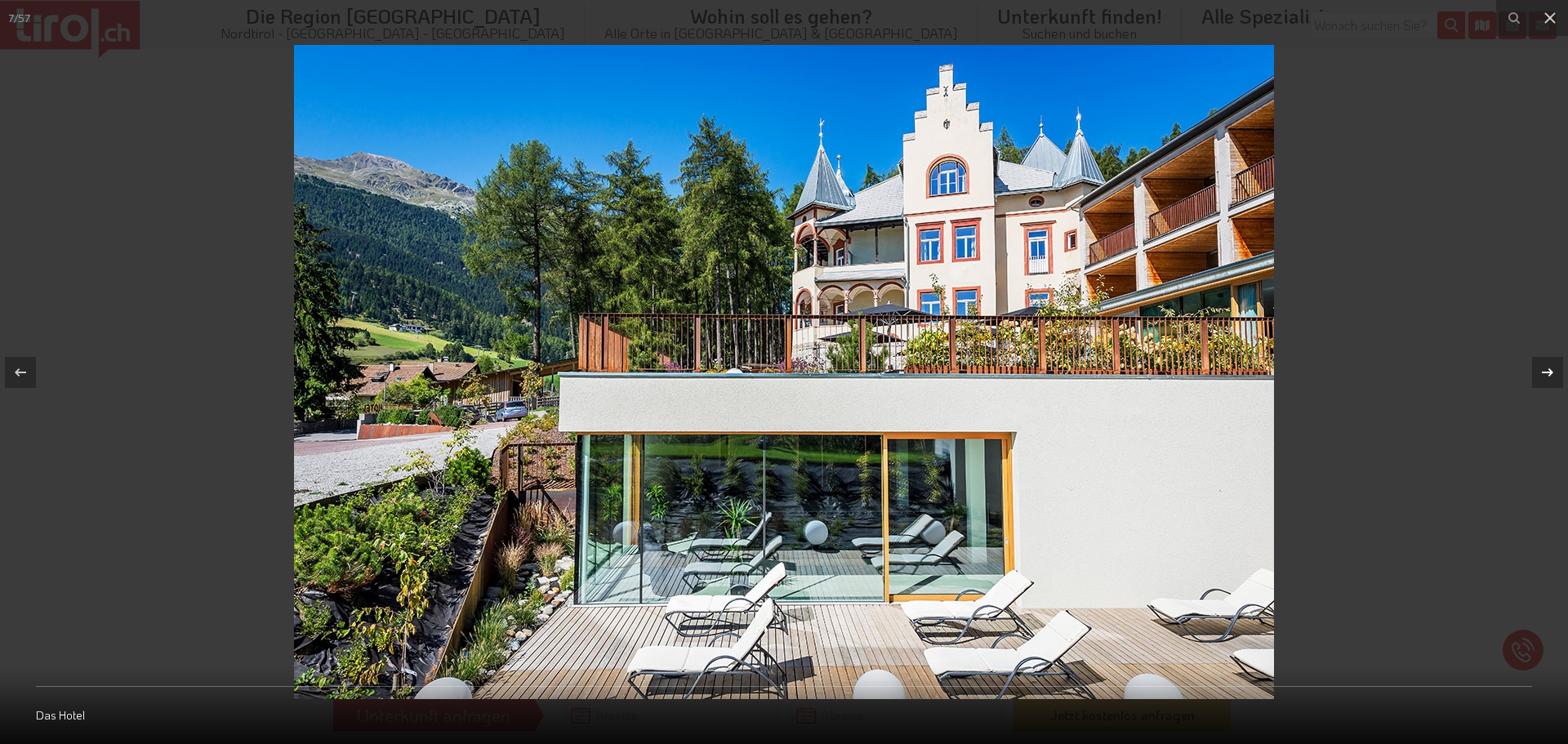
click at [1528, 370] on button at bounding box center [1539, 372] width 57 height 82
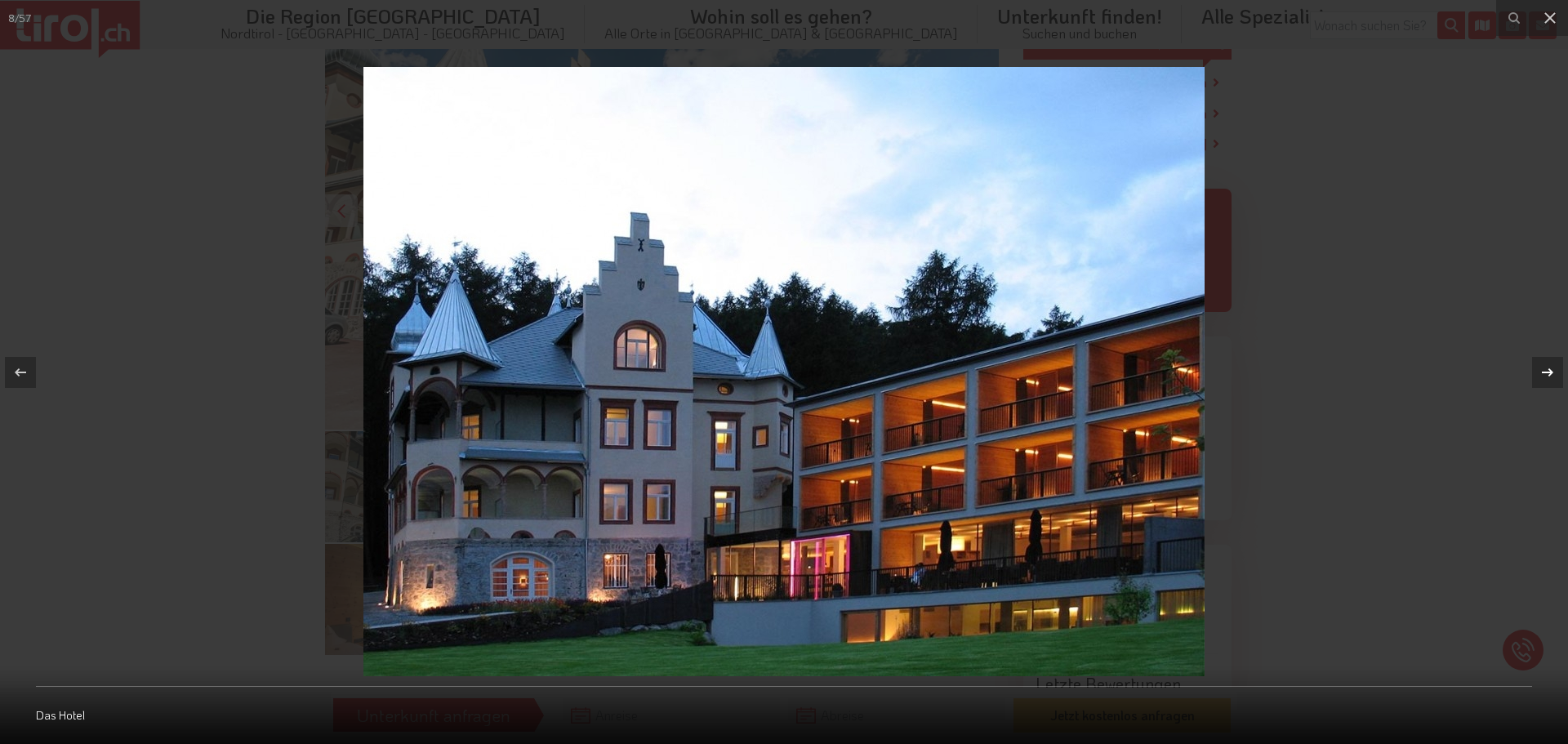
click at [1528, 370] on button at bounding box center [1539, 372] width 57 height 82
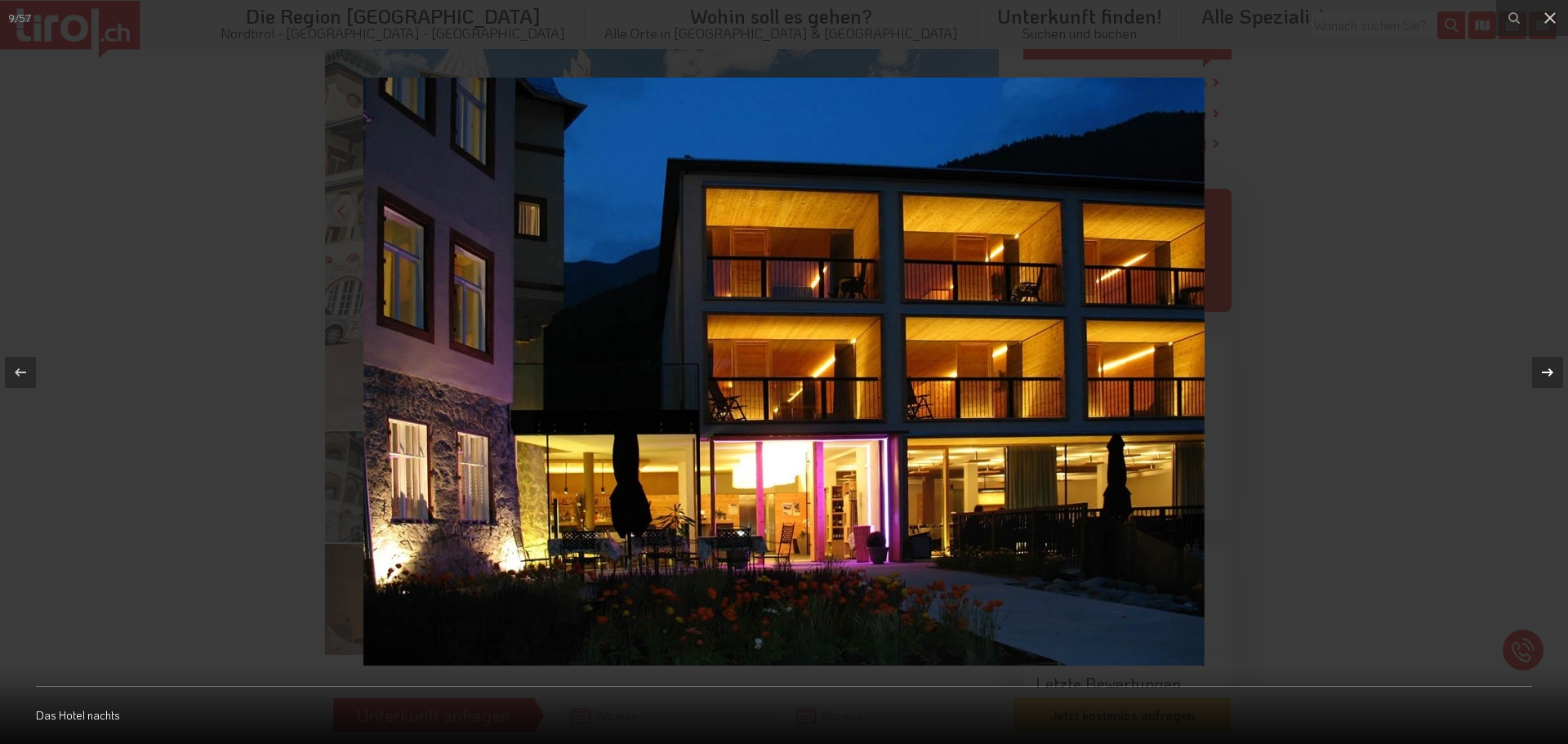
click at [1526, 357] on button at bounding box center [1539, 372] width 57 height 82
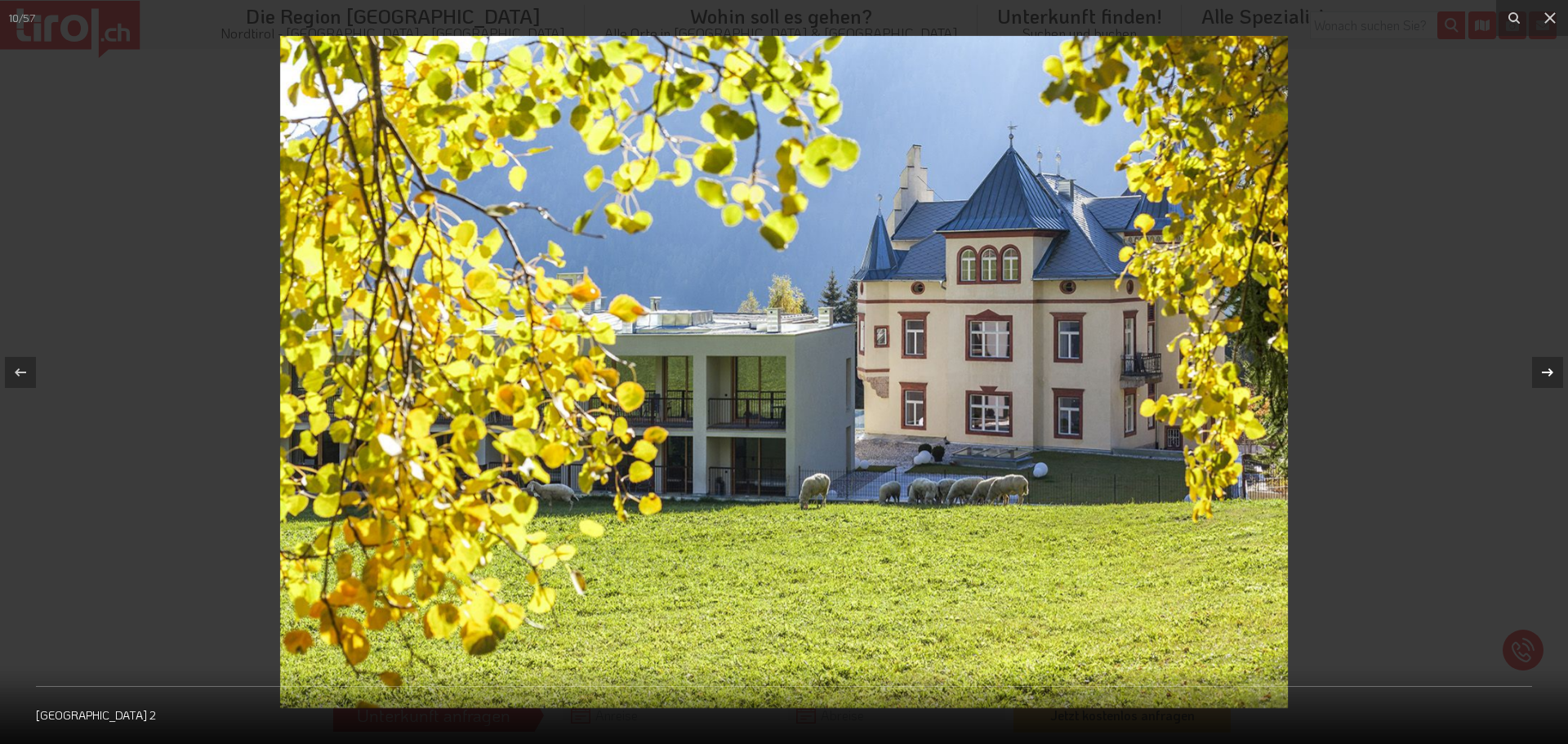
click at [1526, 357] on button at bounding box center [1539, 372] width 57 height 82
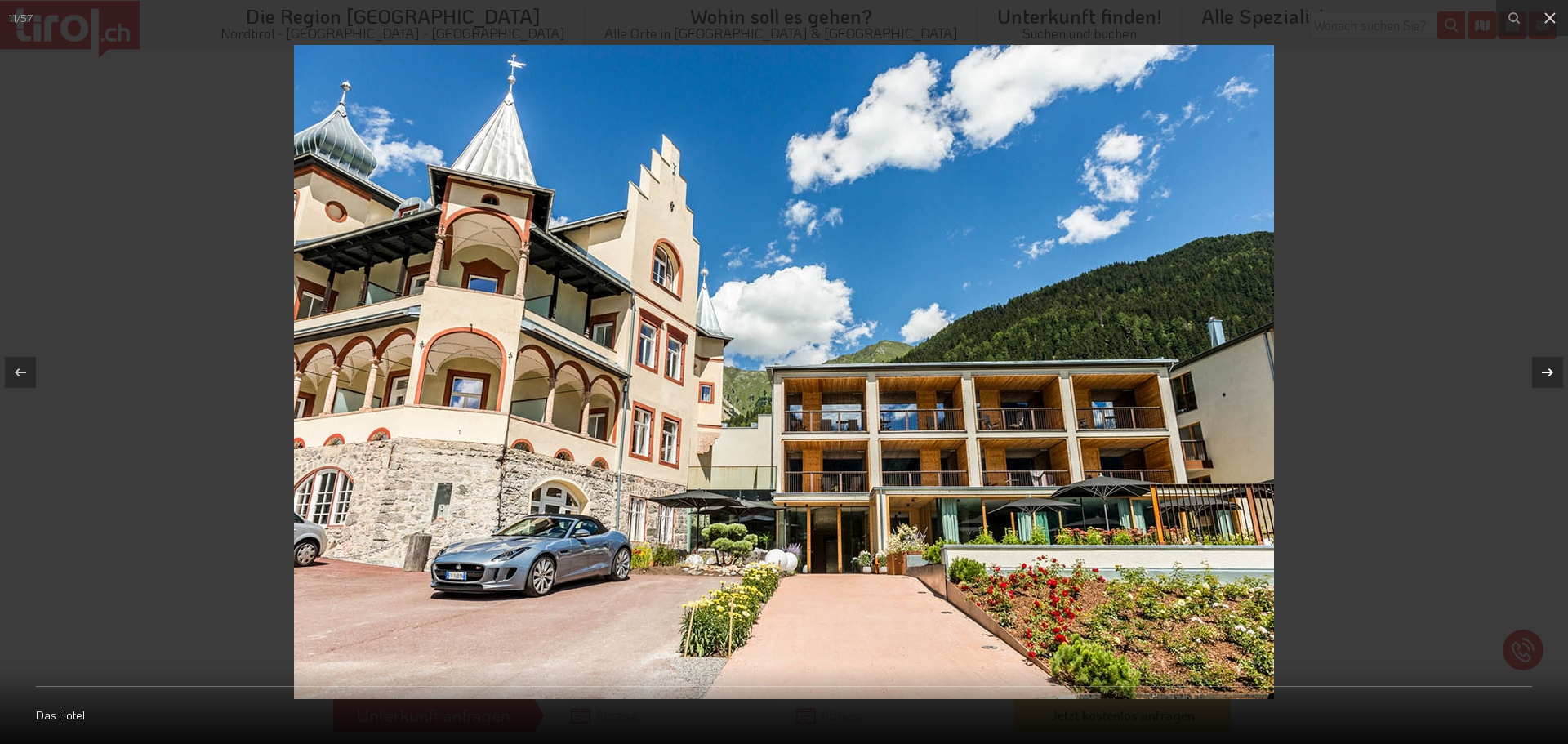
click at [1526, 357] on button at bounding box center [1539, 372] width 57 height 82
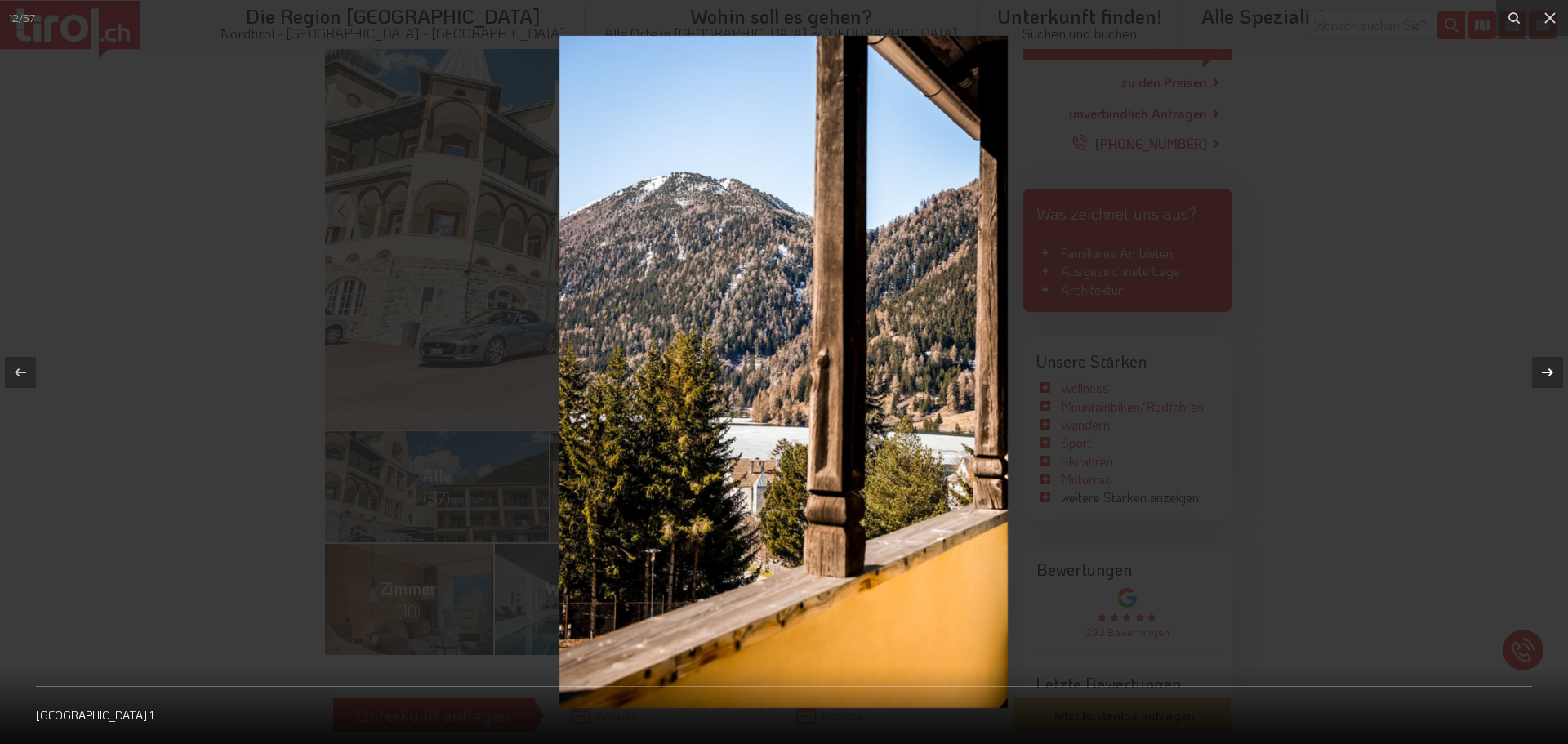
click at [1526, 357] on button at bounding box center [1539, 372] width 57 height 82
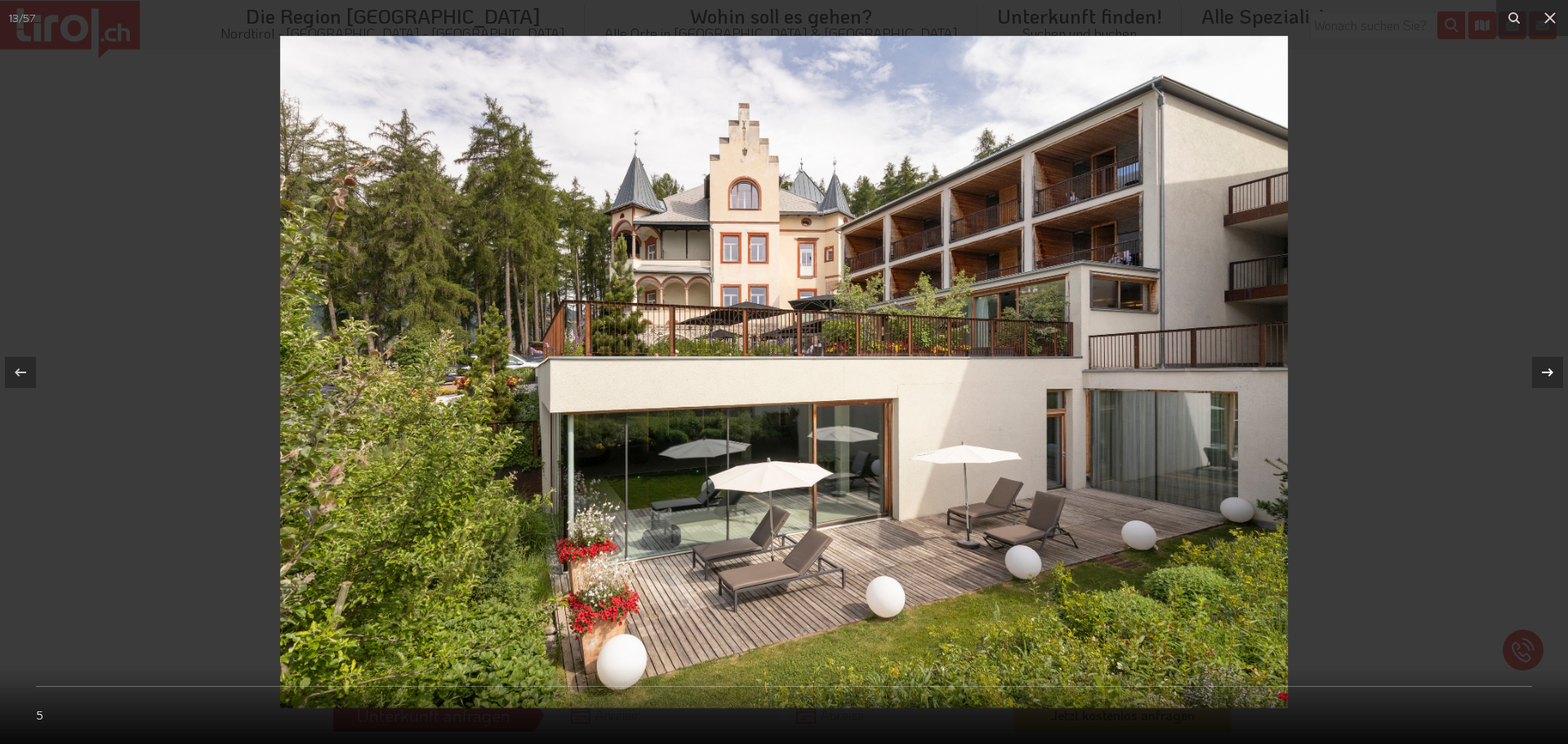
click at [1526, 357] on button at bounding box center [1539, 372] width 57 height 82
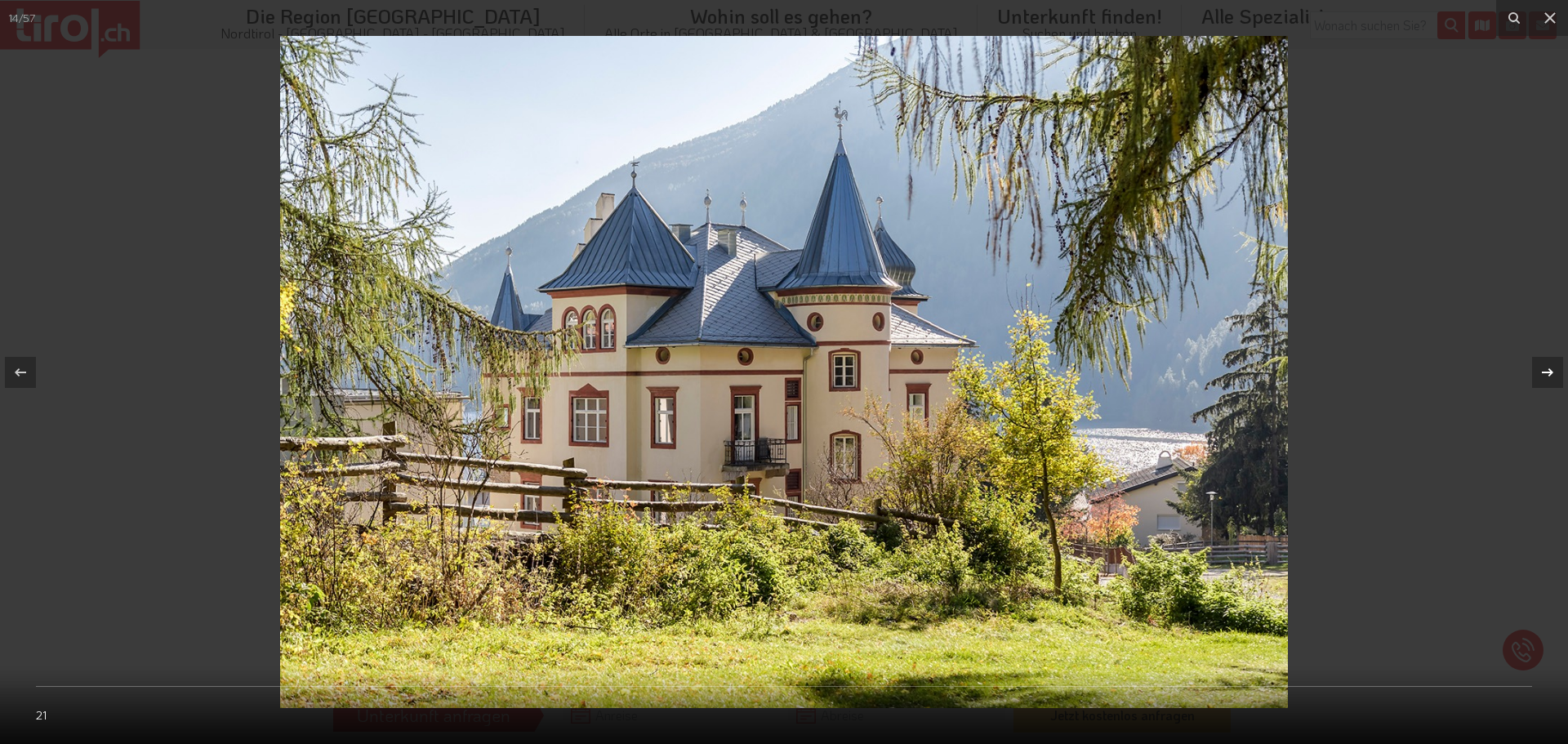
click at [1526, 357] on button at bounding box center [1539, 372] width 57 height 82
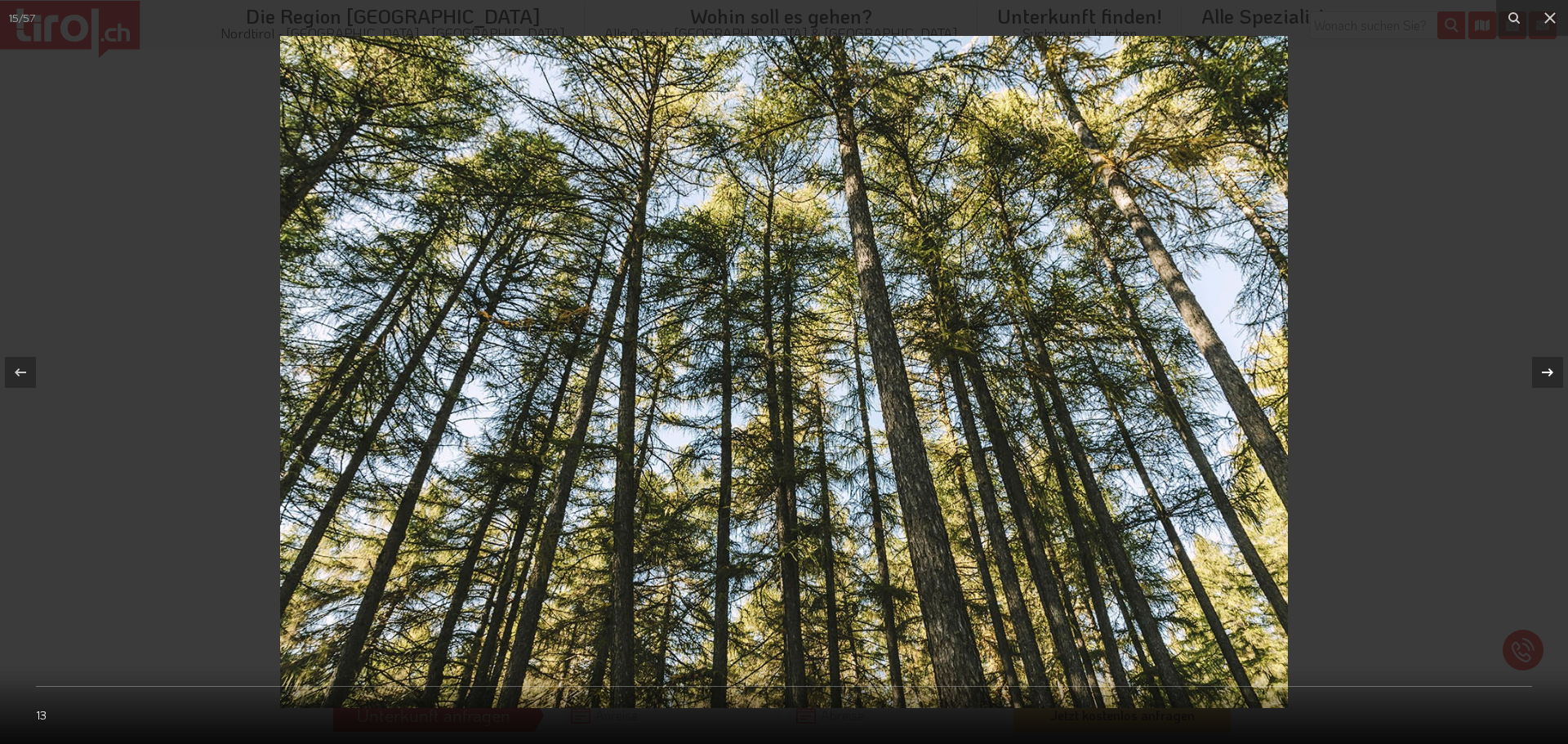
click at [1526, 357] on button at bounding box center [1539, 372] width 57 height 82
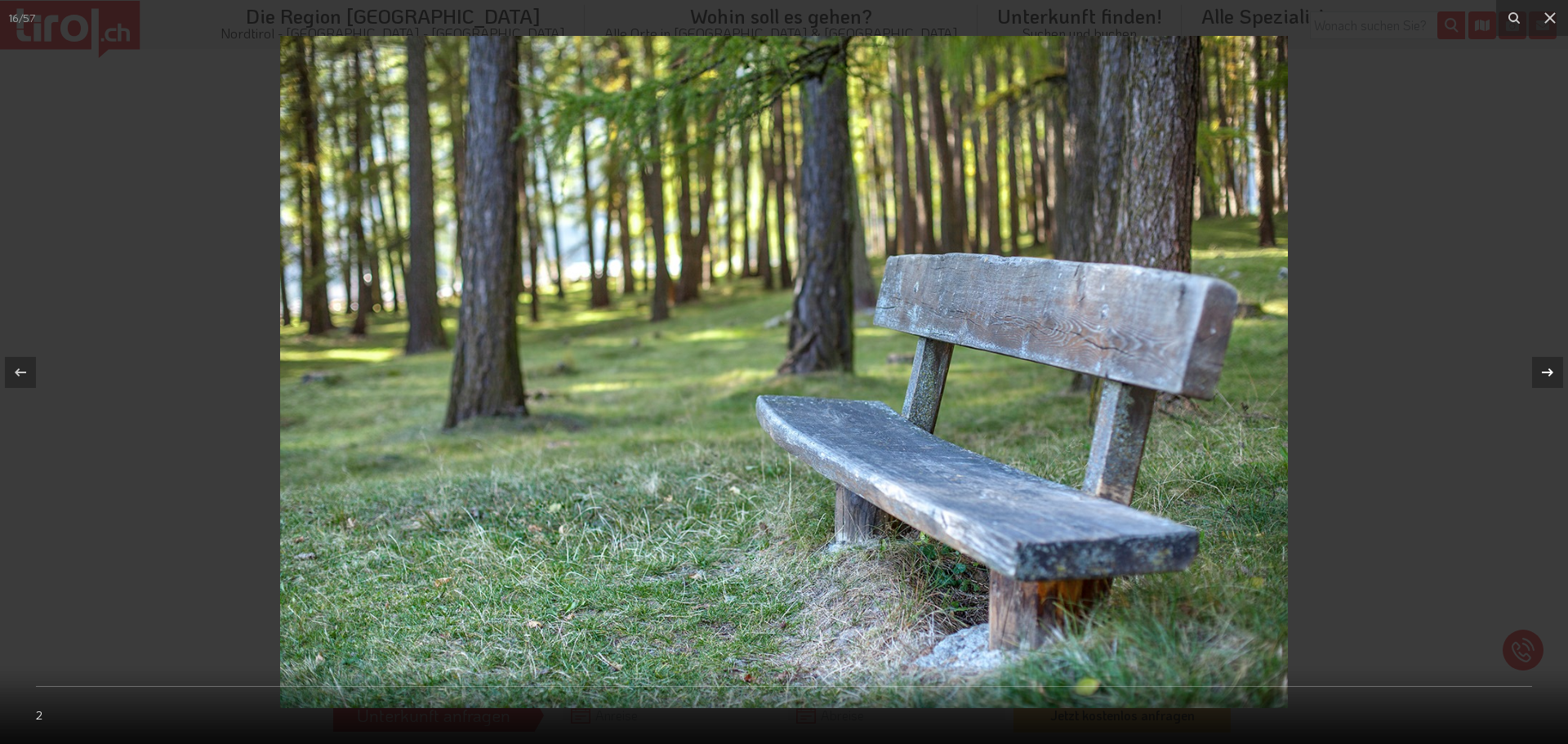
click at [1526, 357] on button at bounding box center [1539, 372] width 57 height 82
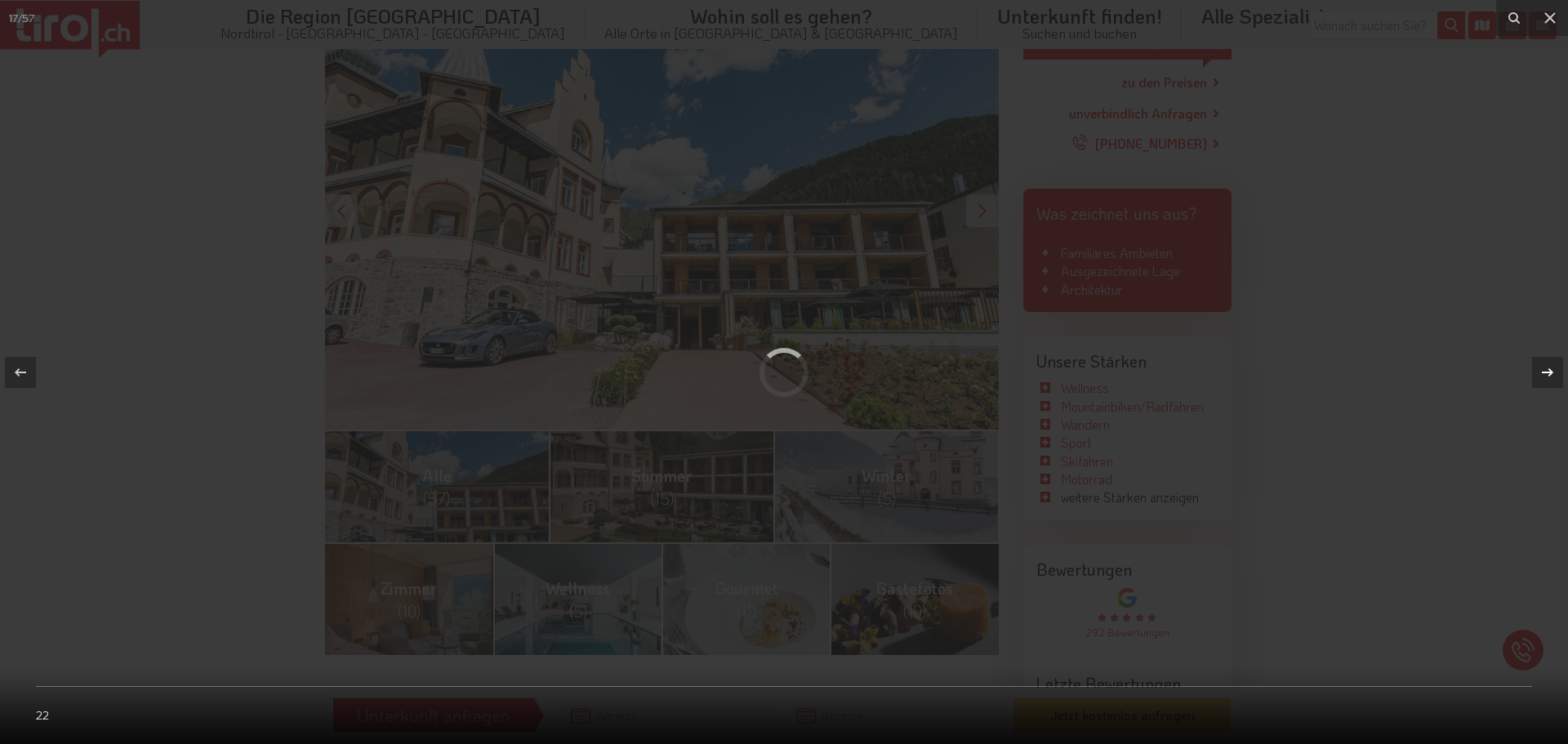
click at [1526, 357] on button at bounding box center [1539, 372] width 57 height 82
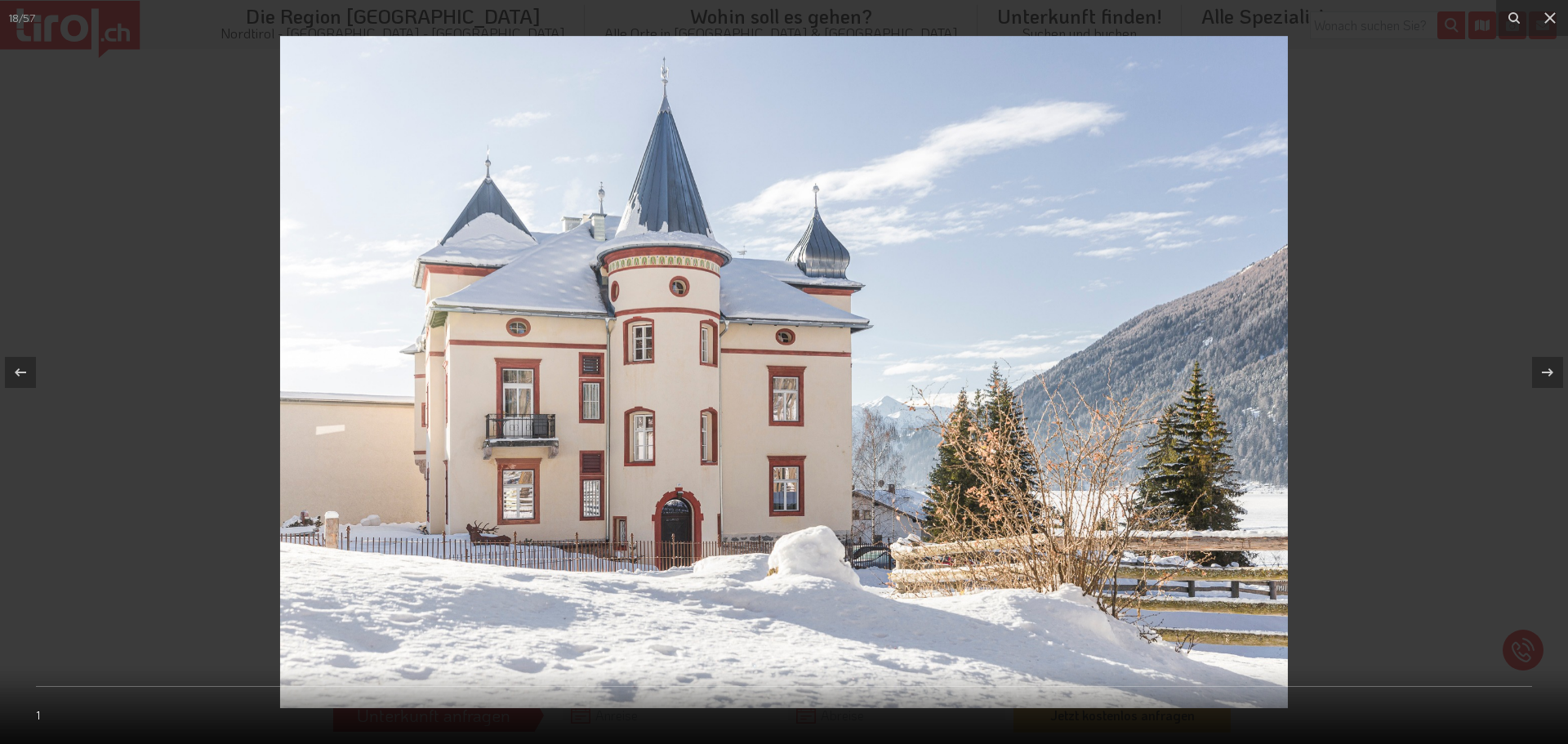
click at [1475, 289] on div at bounding box center [784, 372] width 1568 height 744
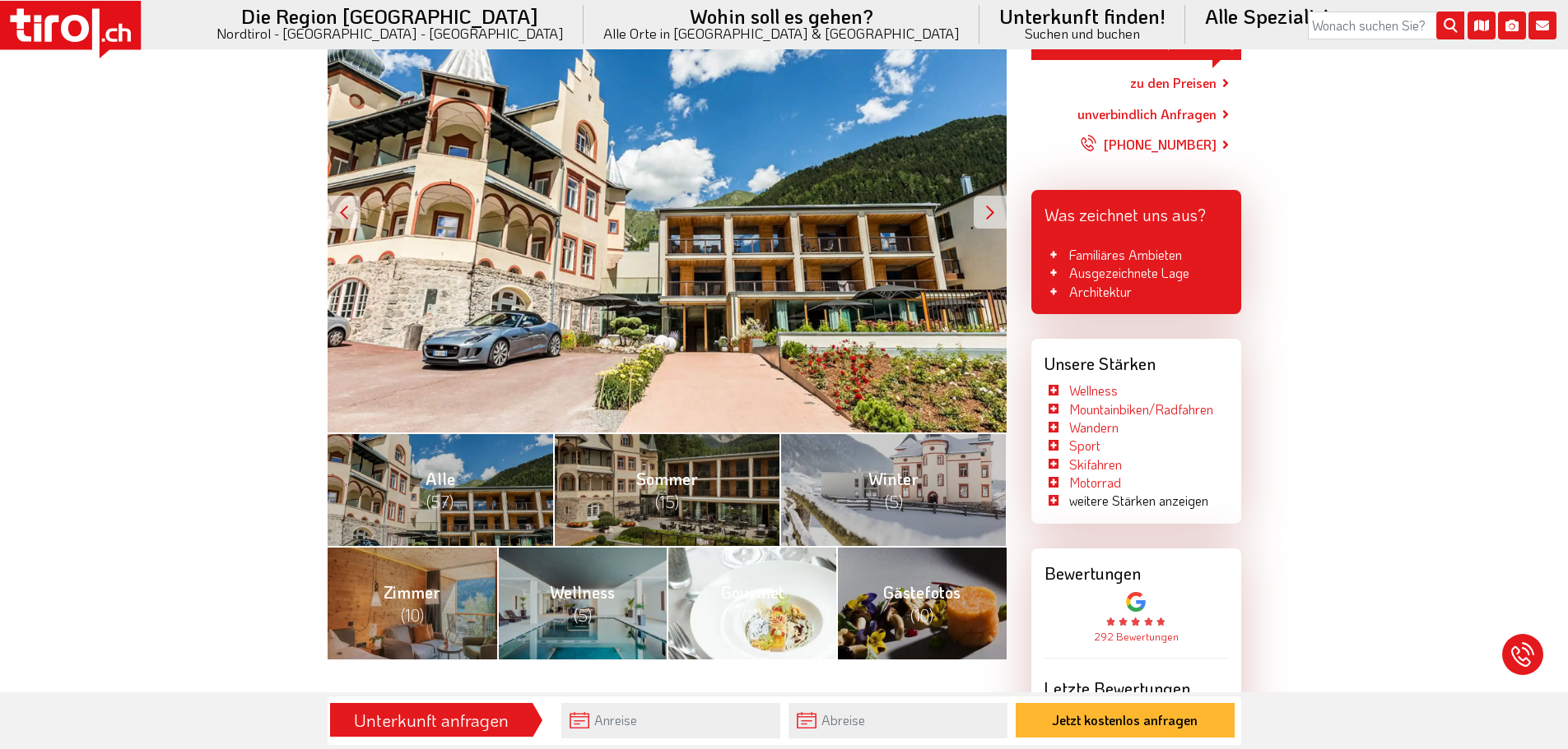
click at [718, 592] on link "Gourmet (11)" at bounding box center [751, 602] width 170 height 113
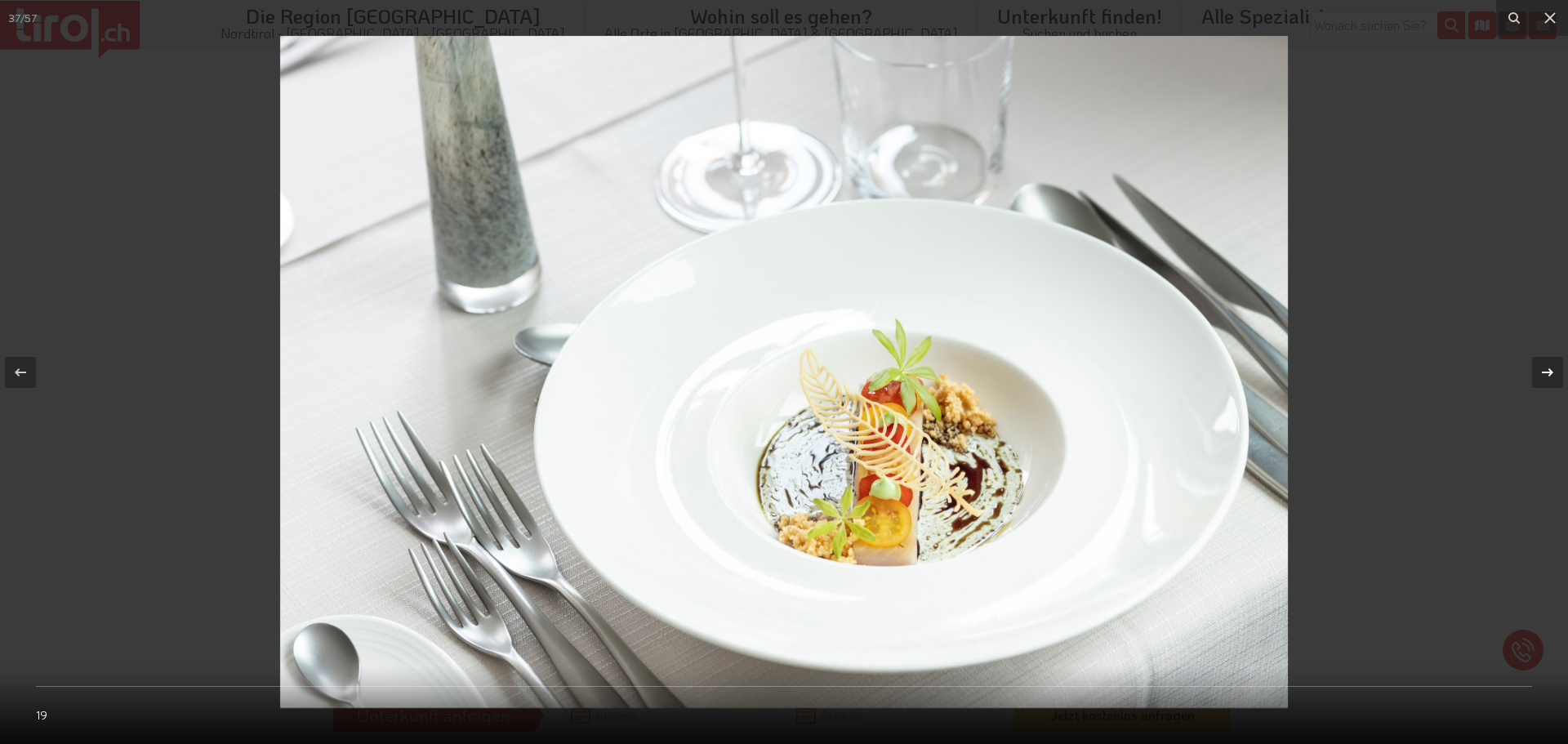
click at [1554, 374] on icon at bounding box center [1548, 372] width 19 height 19
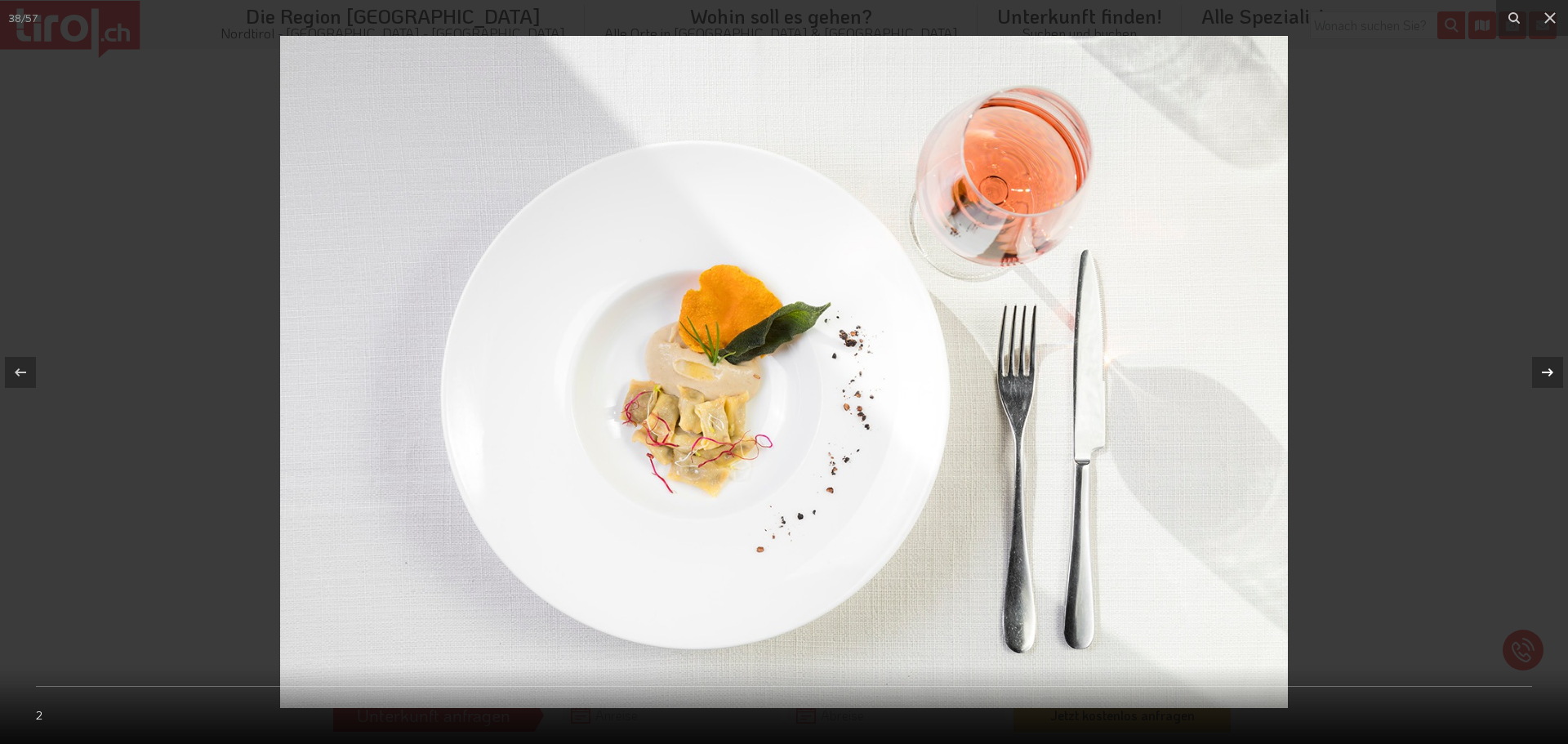
click at [1554, 379] on icon at bounding box center [1548, 372] width 19 height 19
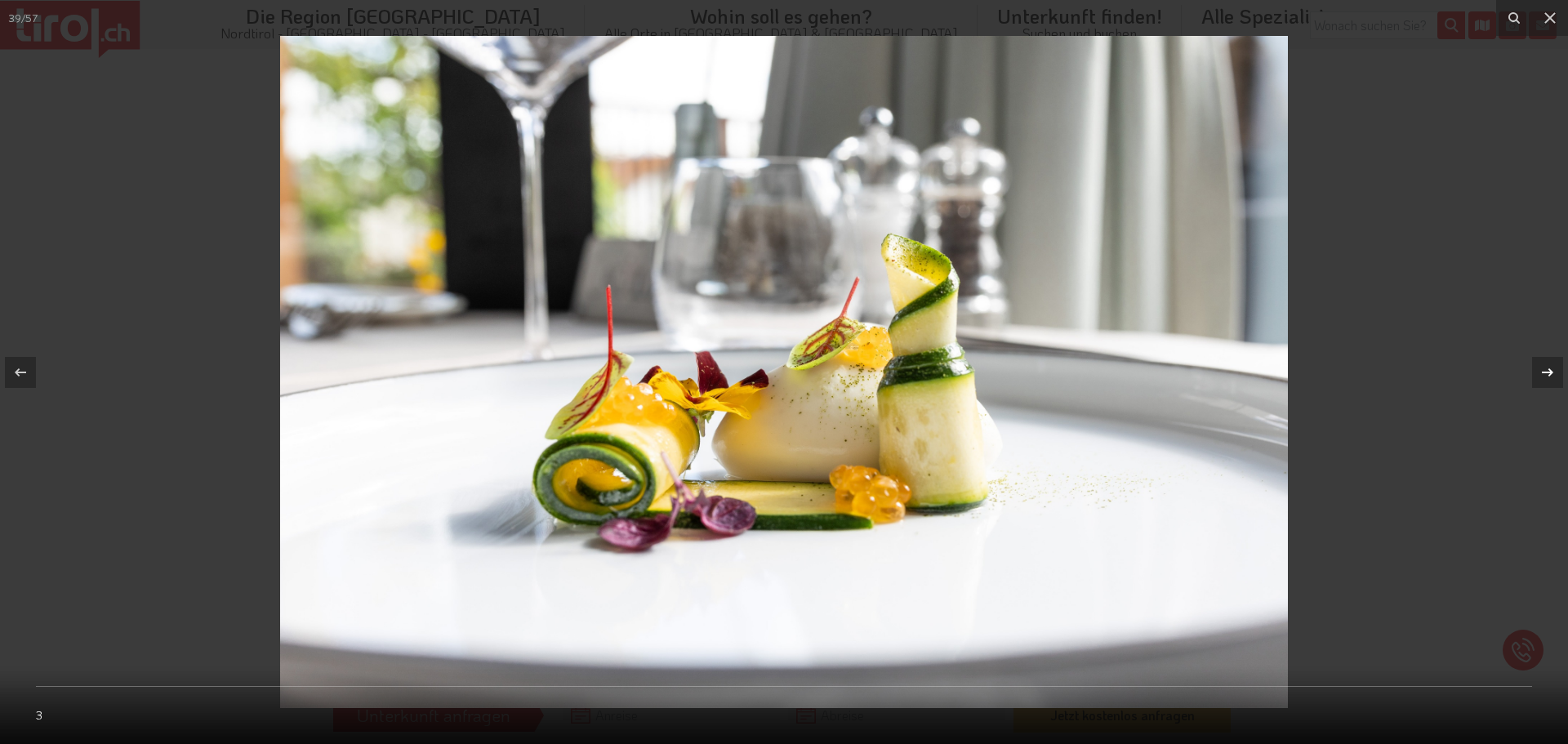
click at [1553, 379] on icon at bounding box center [1548, 372] width 19 height 19
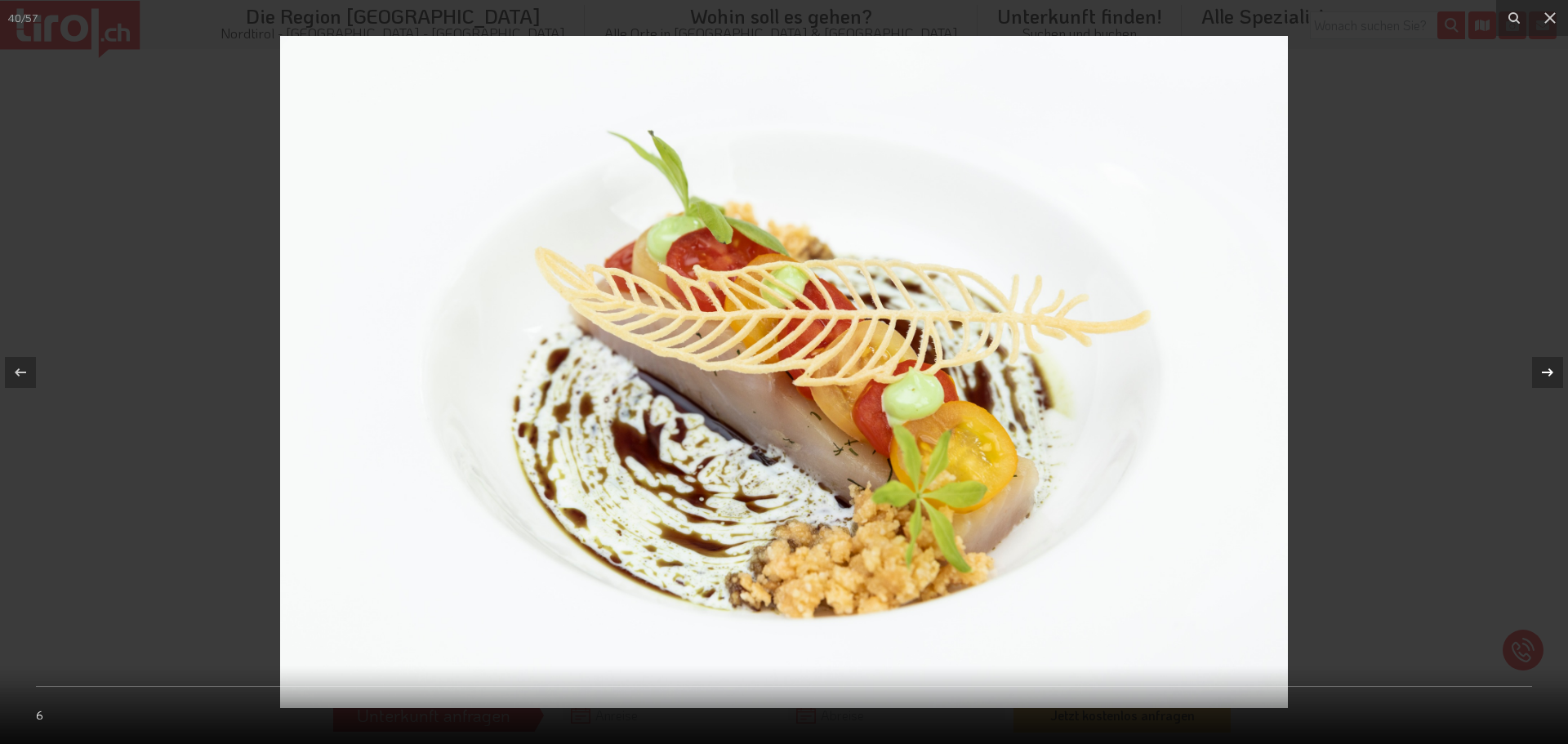
click at [1553, 379] on icon at bounding box center [1548, 372] width 19 height 19
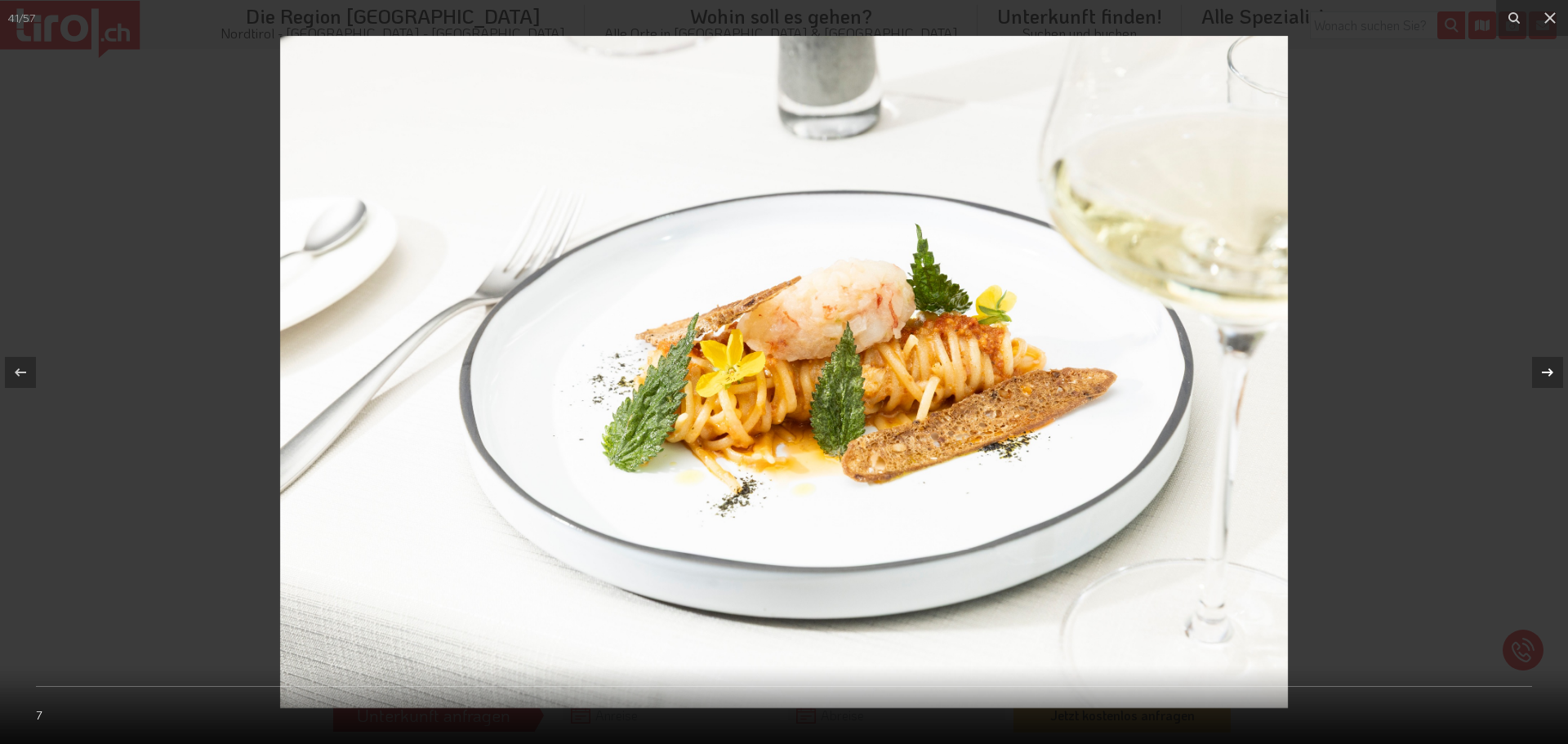
click at [1553, 379] on icon at bounding box center [1548, 372] width 19 height 19
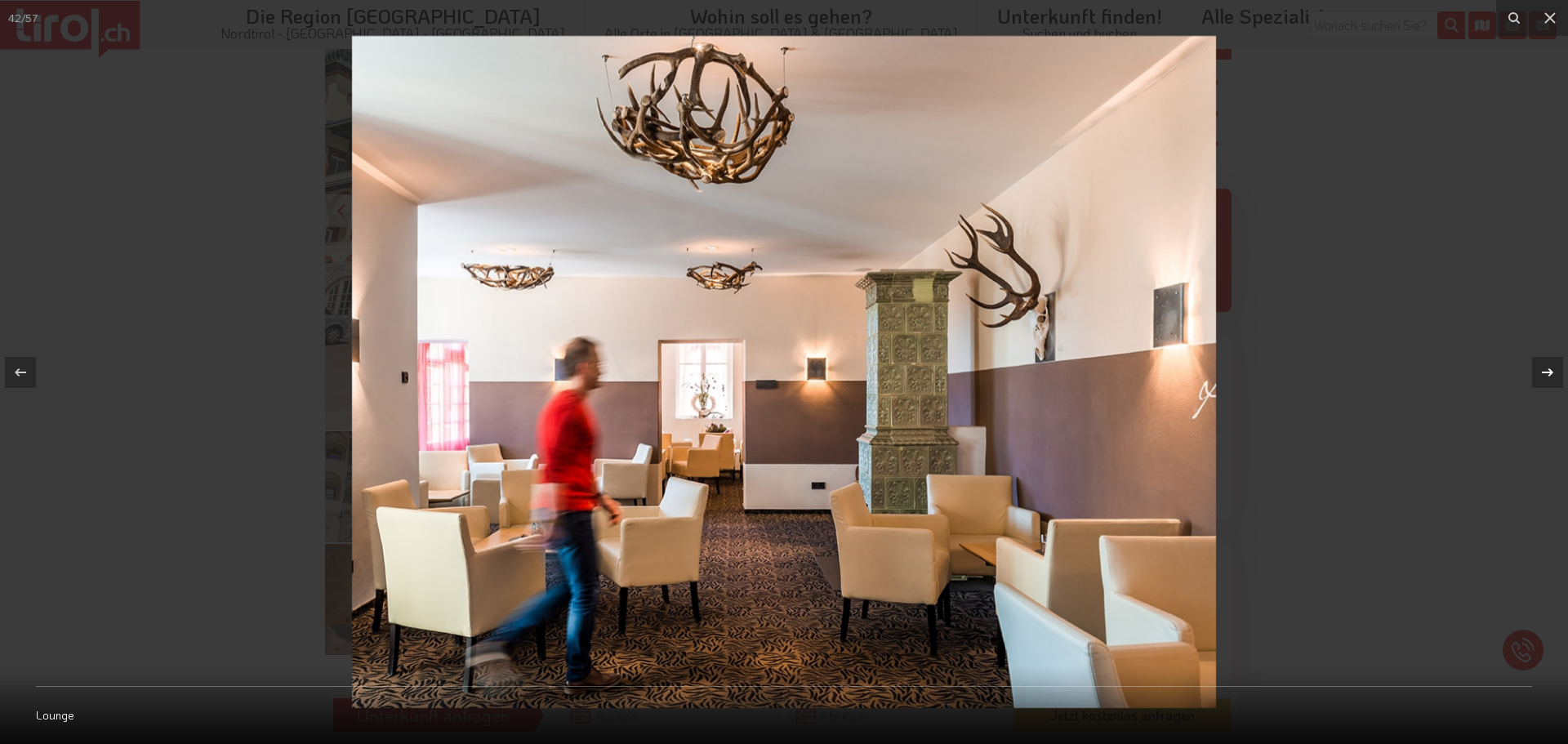
click at [1553, 379] on icon at bounding box center [1548, 372] width 19 height 19
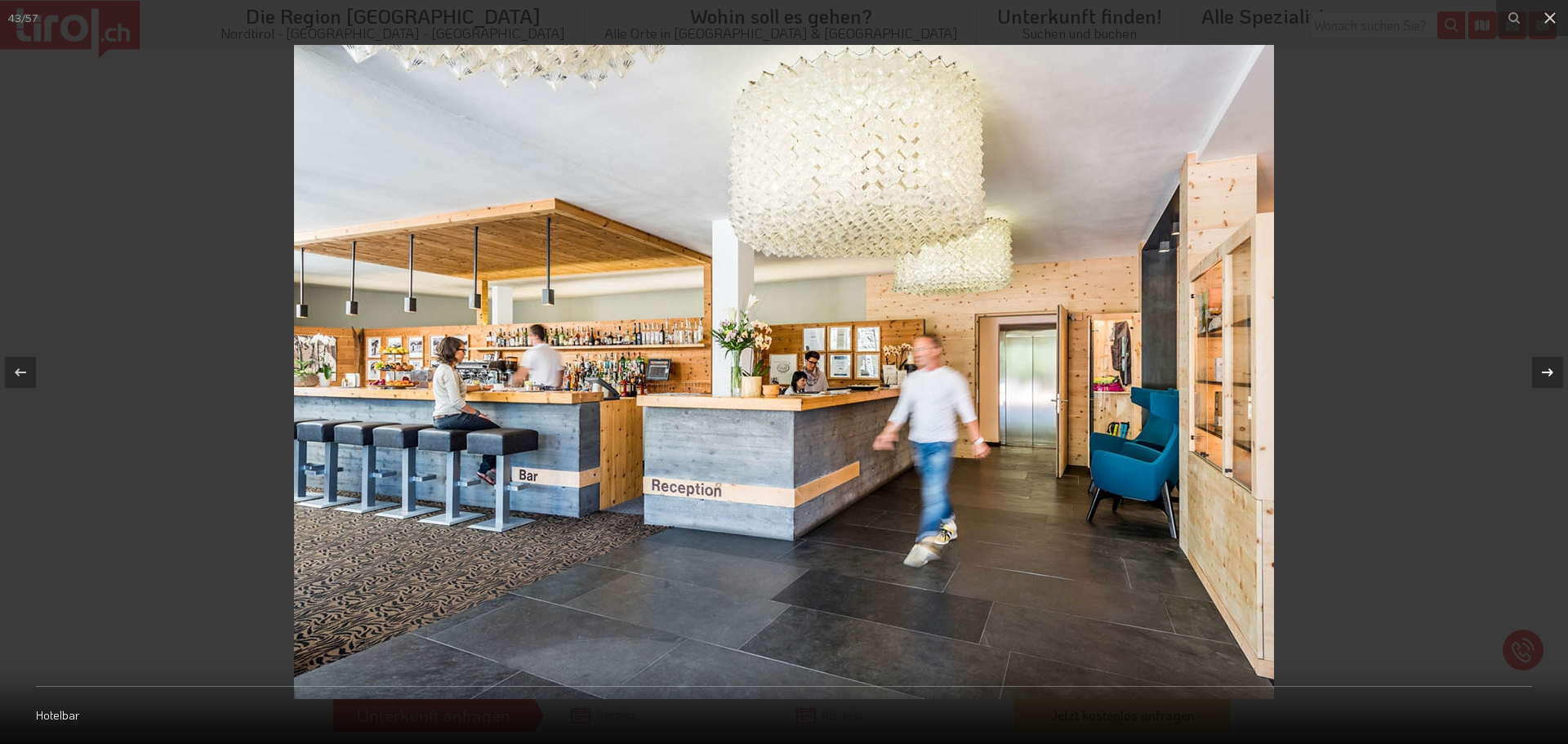
click at [1553, 379] on icon at bounding box center [1548, 372] width 19 height 19
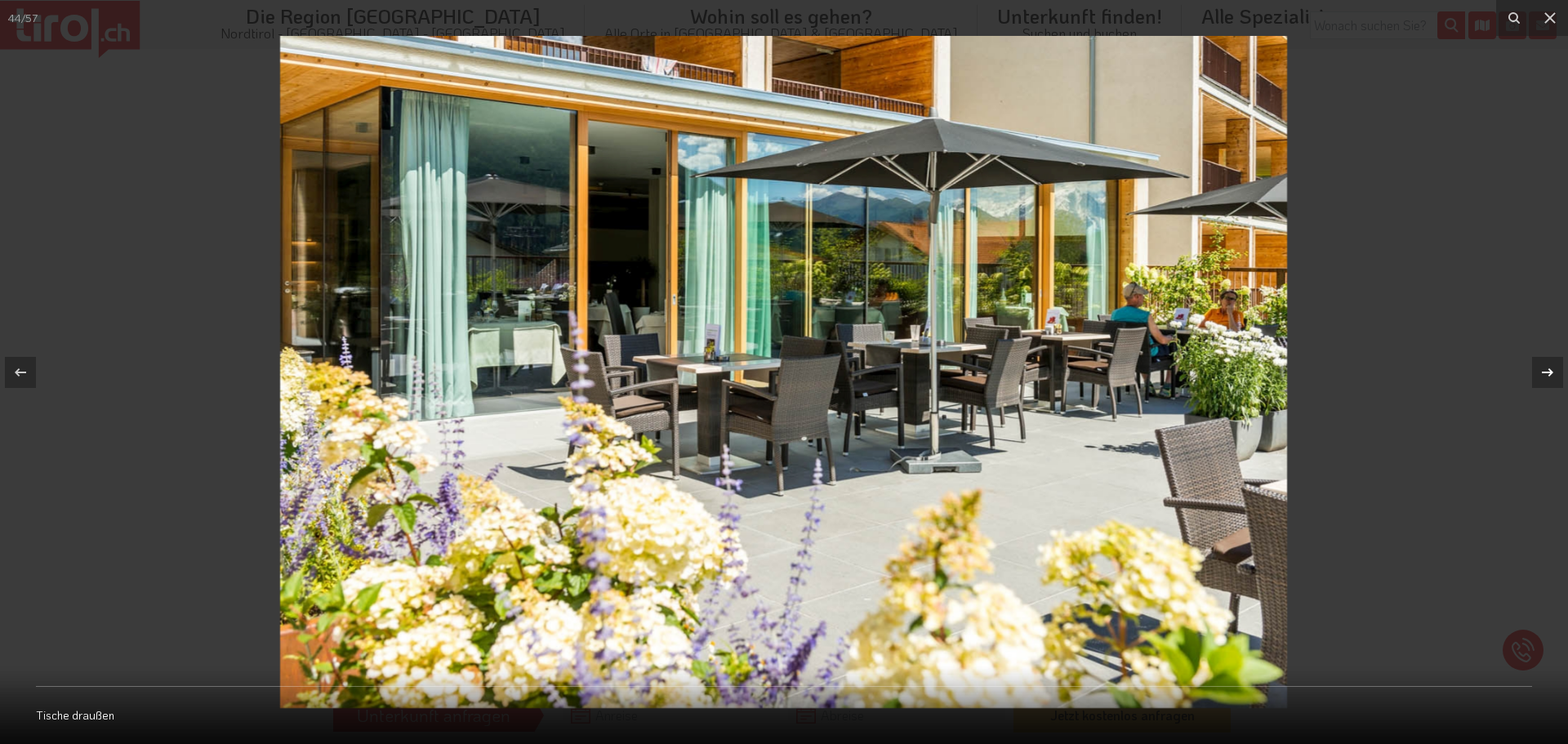
click at [1551, 385] on div at bounding box center [1548, 372] width 31 height 31
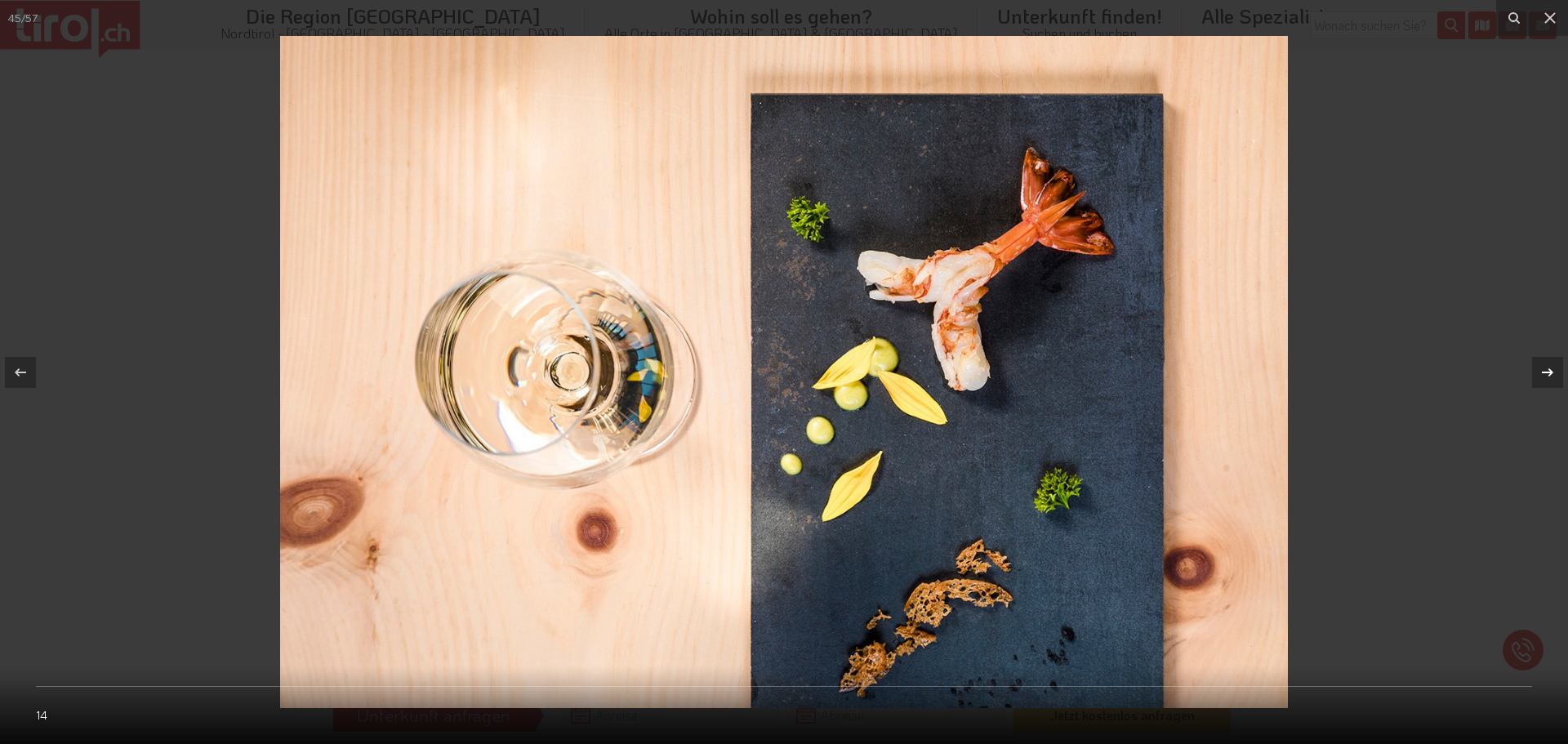
click at [1551, 385] on div at bounding box center [1548, 372] width 31 height 31
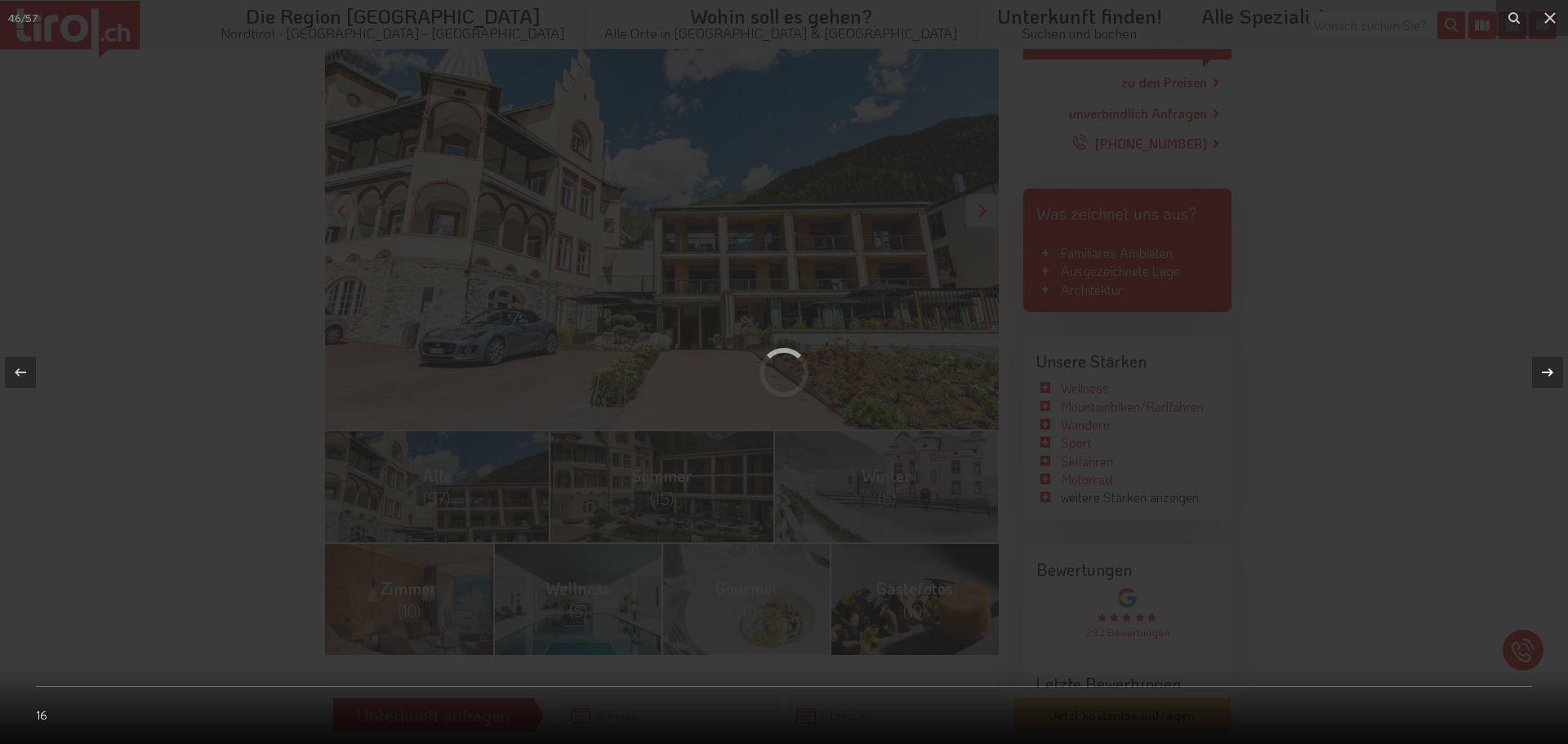
click at [1551, 385] on div at bounding box center [1548, 372] width 31 height 31
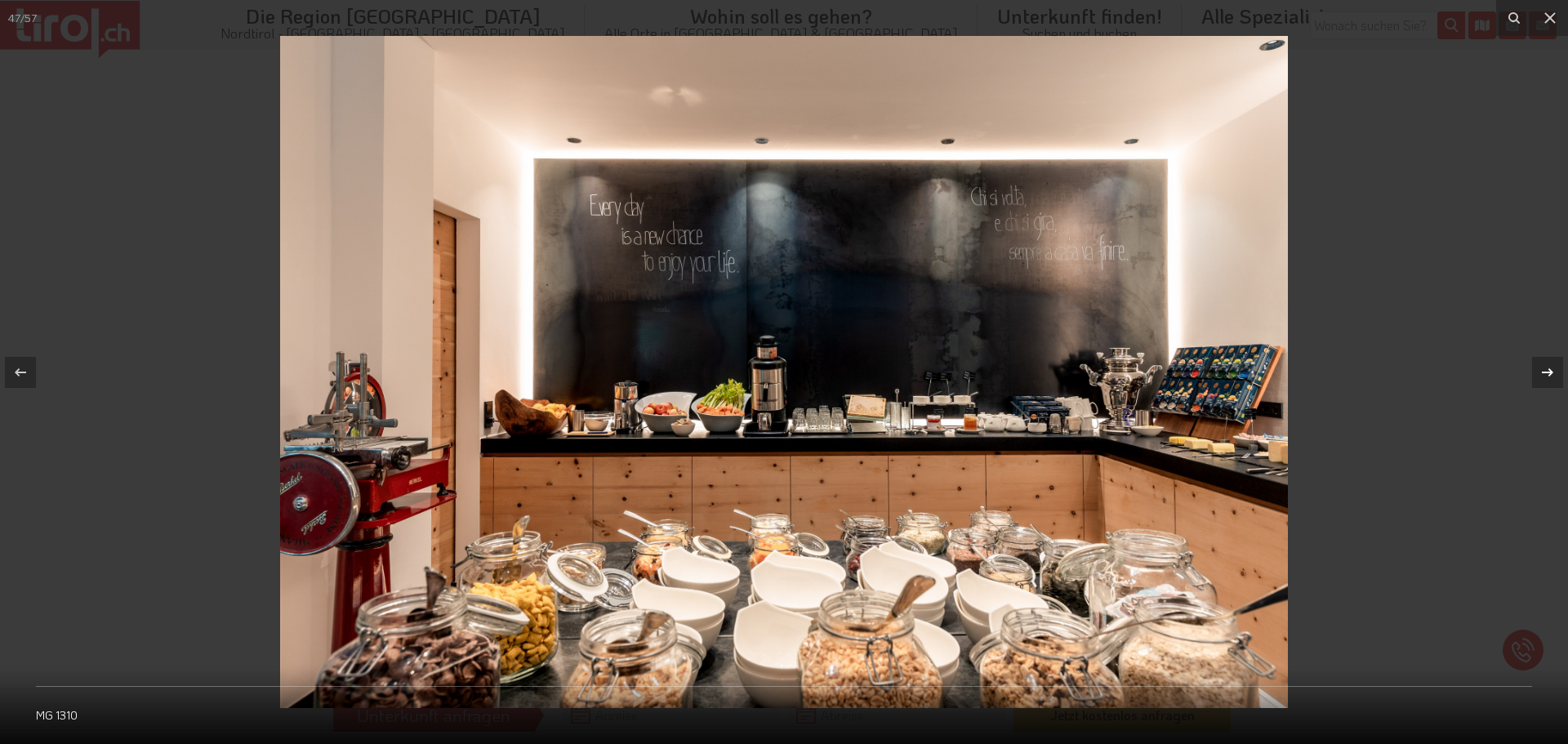
click at [1551, 385] on div at bounding box center [1548, 372] width 31 height 31
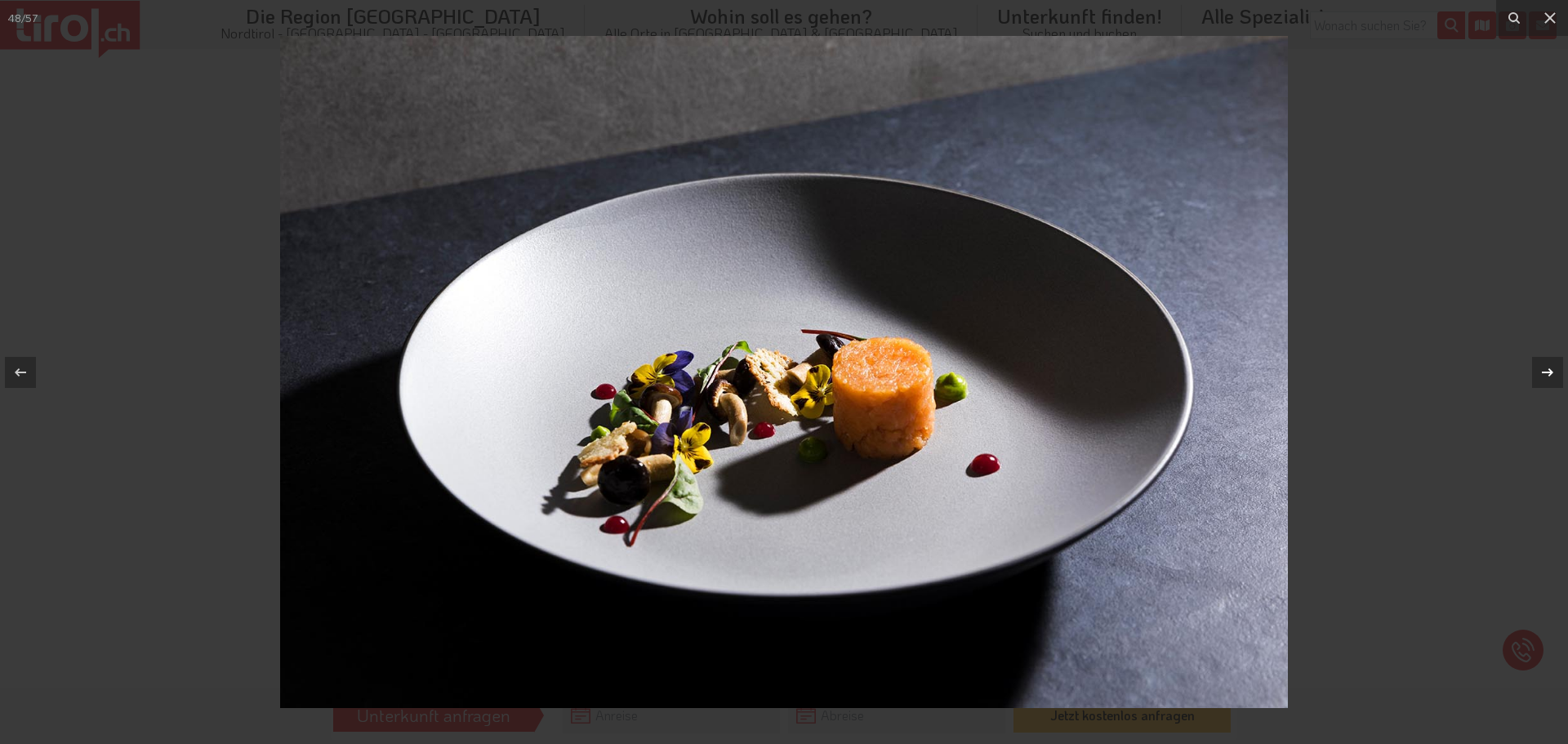
click at [1551, 385] on div at bounding box center [1548, 372] width 31 height 31
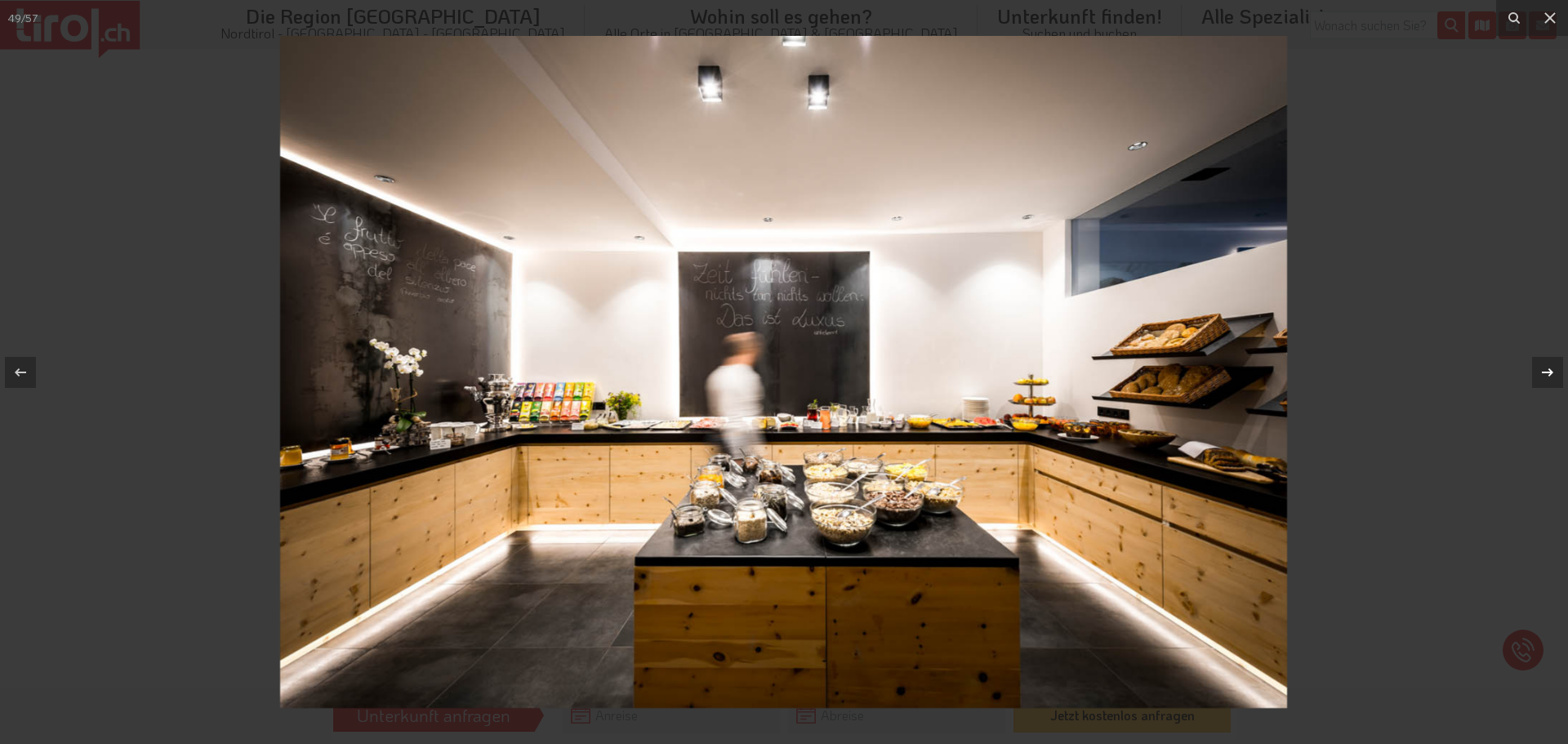
click at [1551, 385] on div at bounding box center [1548, 372] width 31 height 31
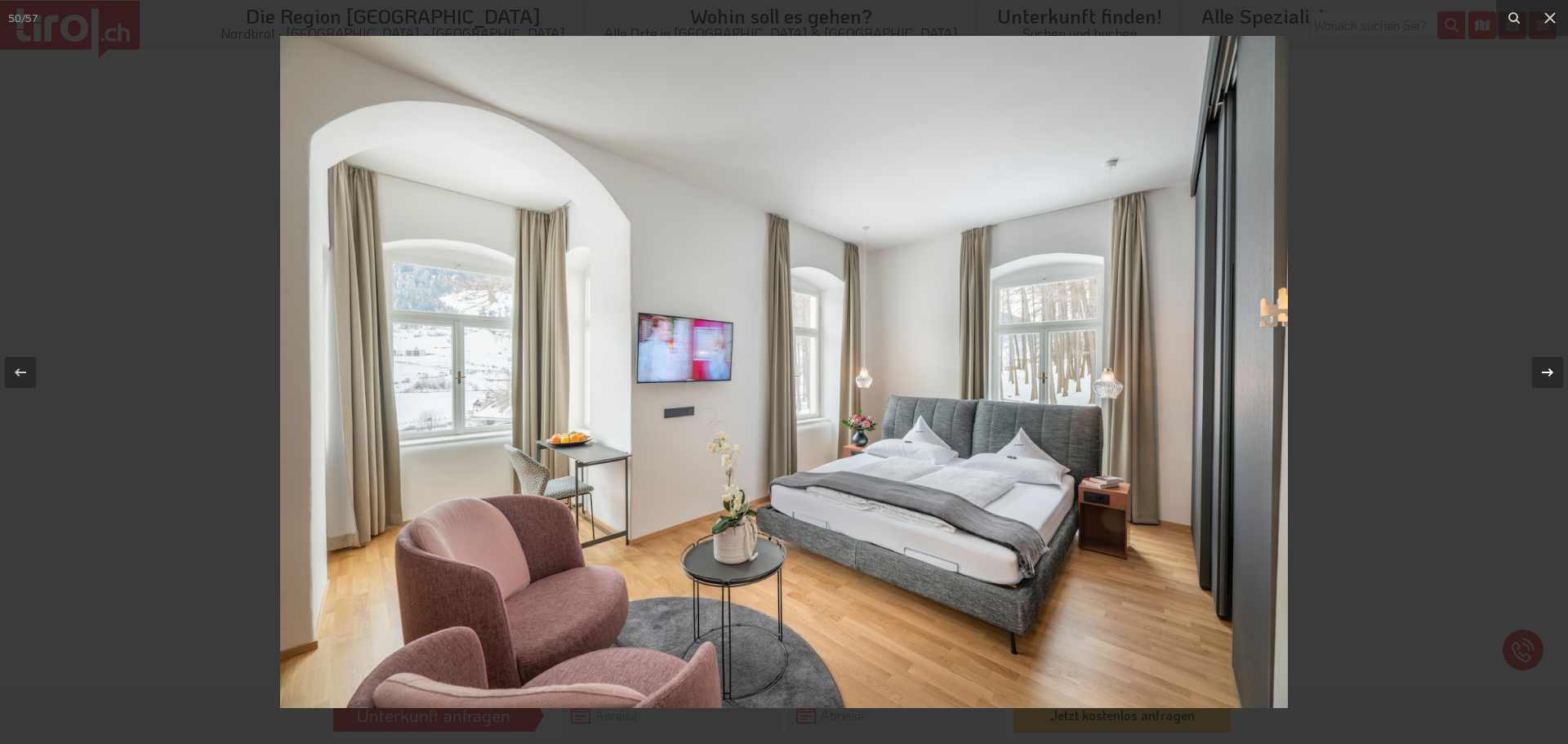
click at [1551, 385] on div at bounding box center [1548, 372] width 31 height 31
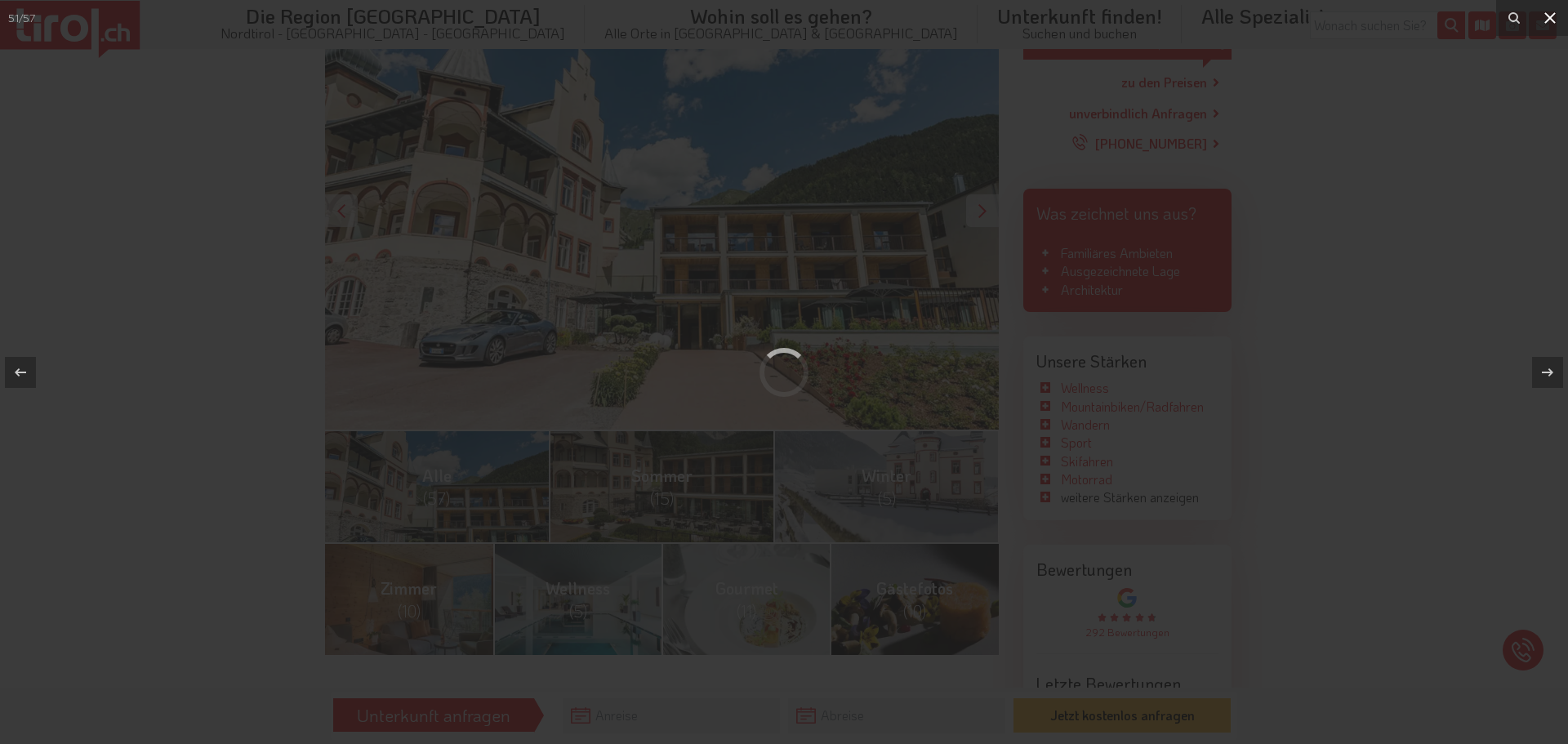
click at [1556, 18] on icon at bounding box center [1550, 18] width 19 height 19
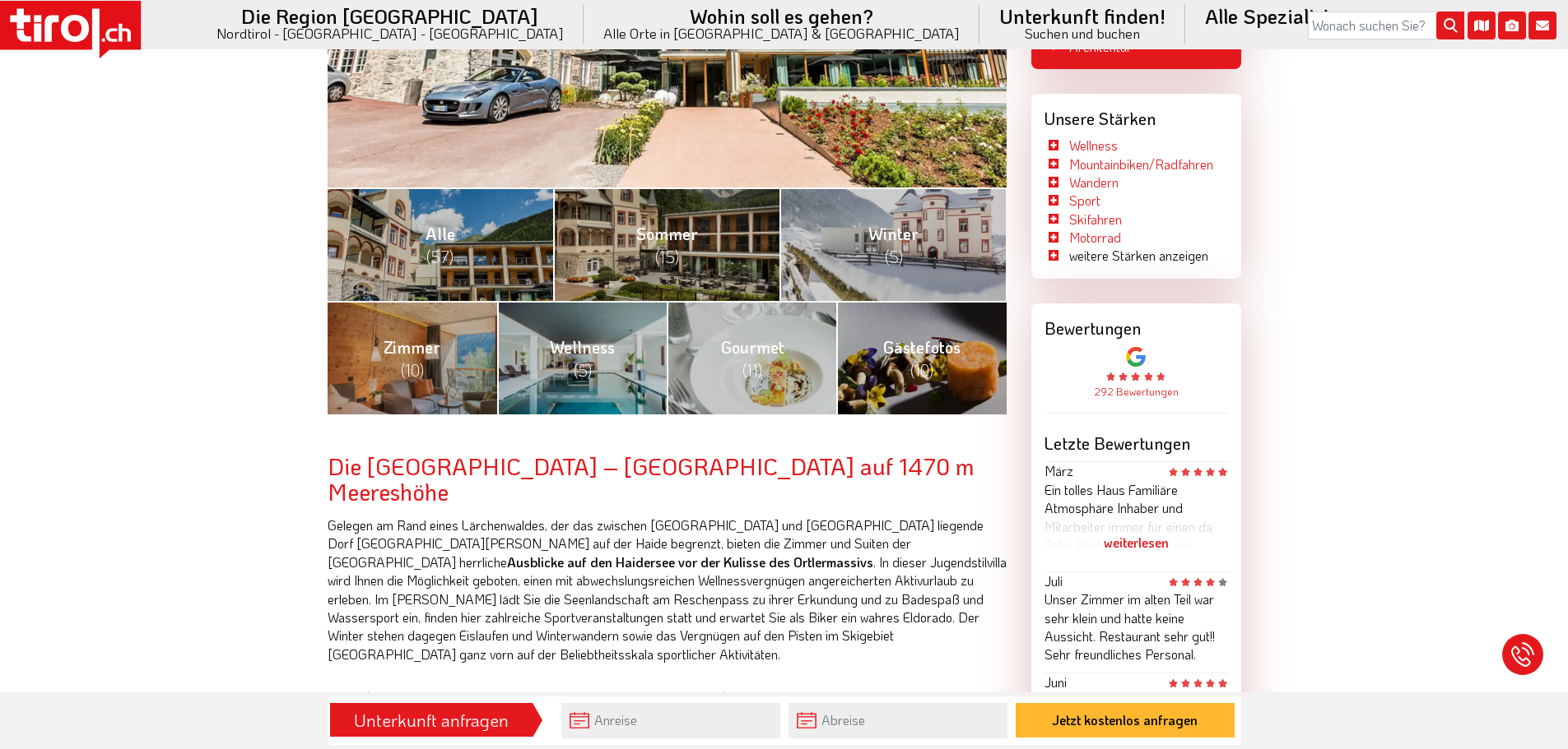
scroll to position [822, 0]
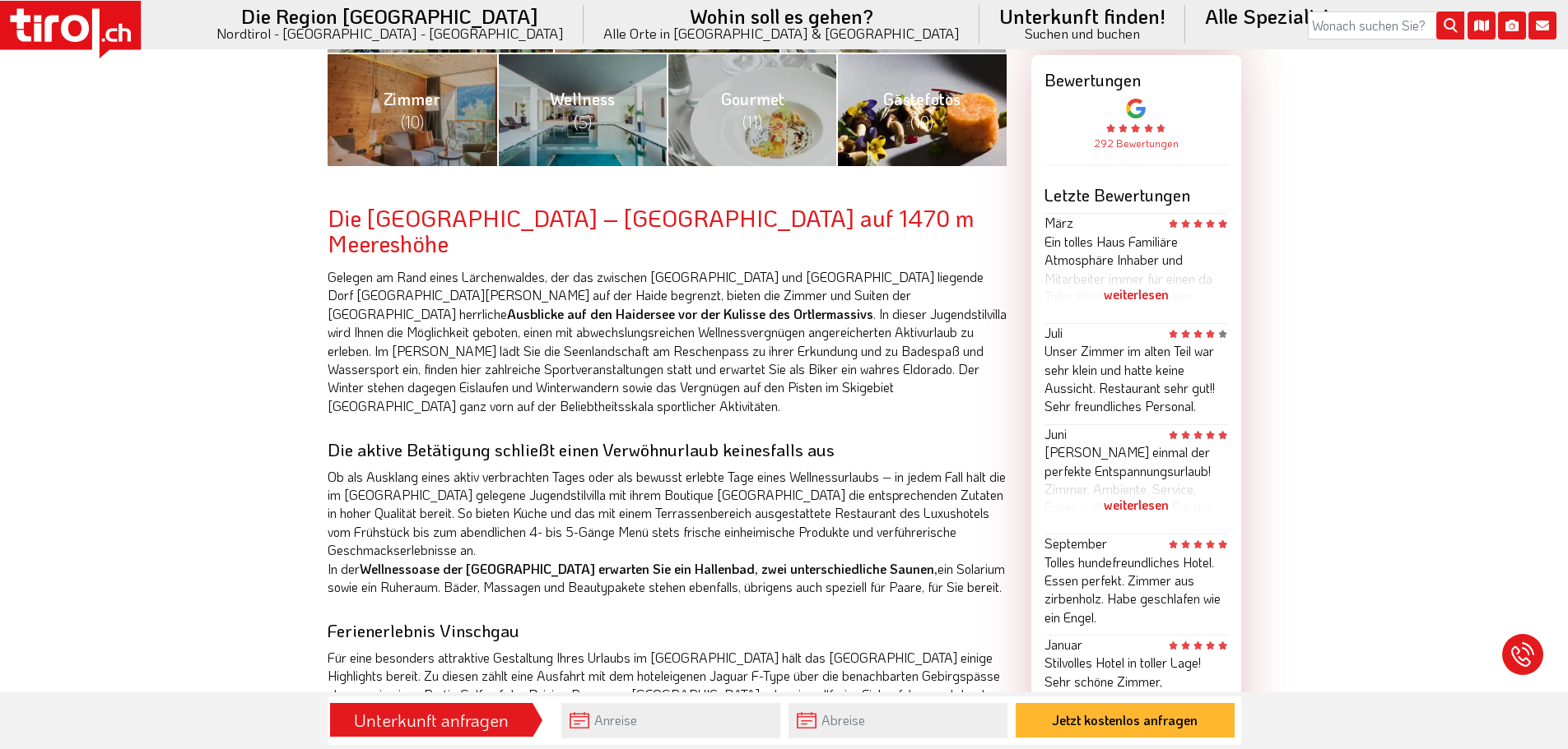
click at [952, 141] on link "Gästefotos (10)" at bounding box center [921, 110] width 170 height 113
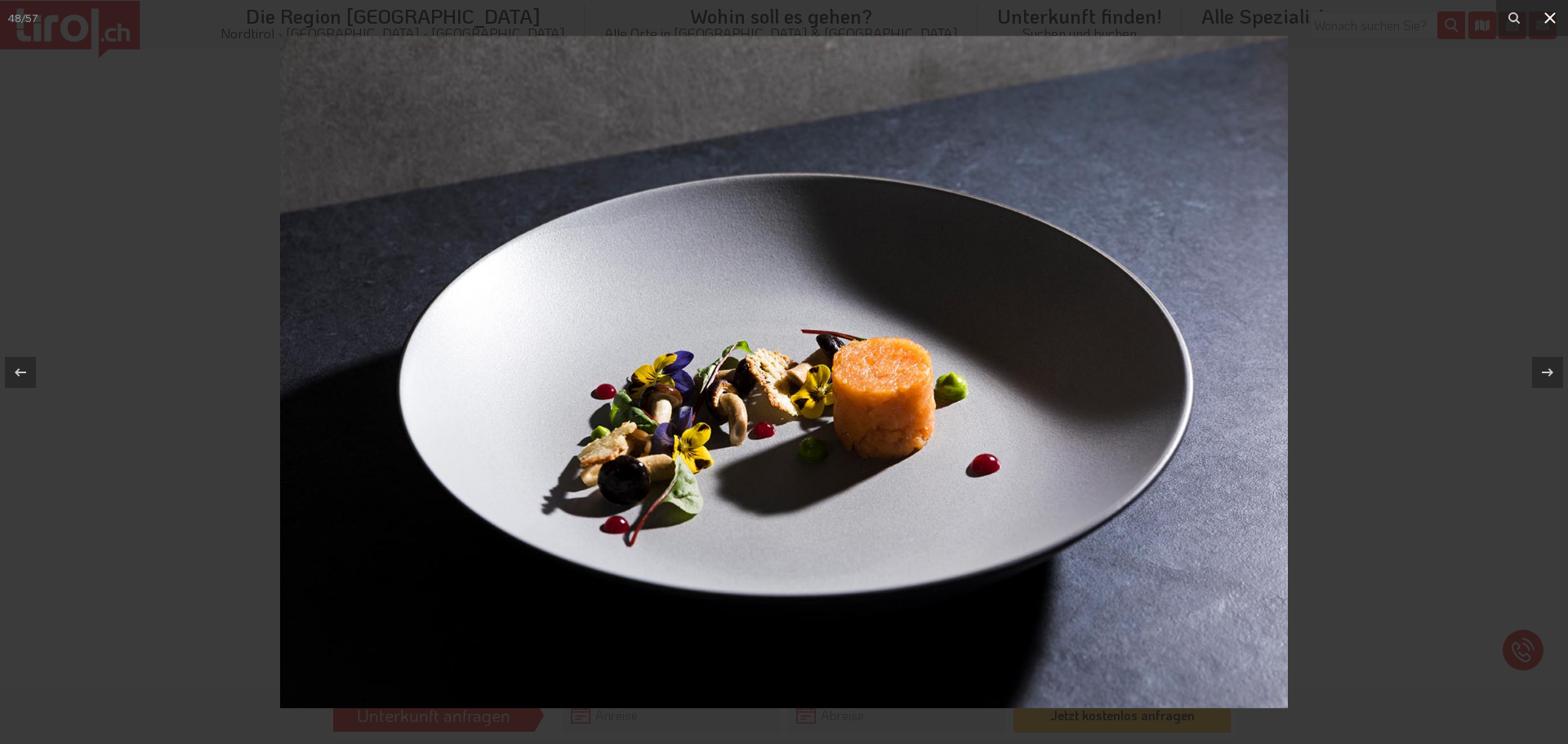
click at [1545, 35] on button at bounding box center [1550, 18] width 36 height 36
